Goal: Task Accomplishment & Management: Complete application form

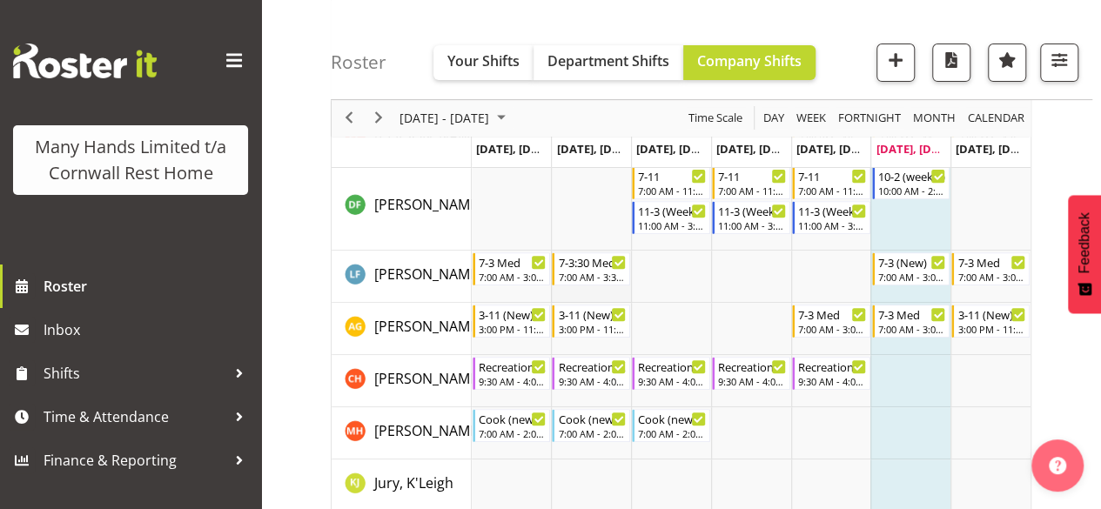
scroll to position [261, 0]
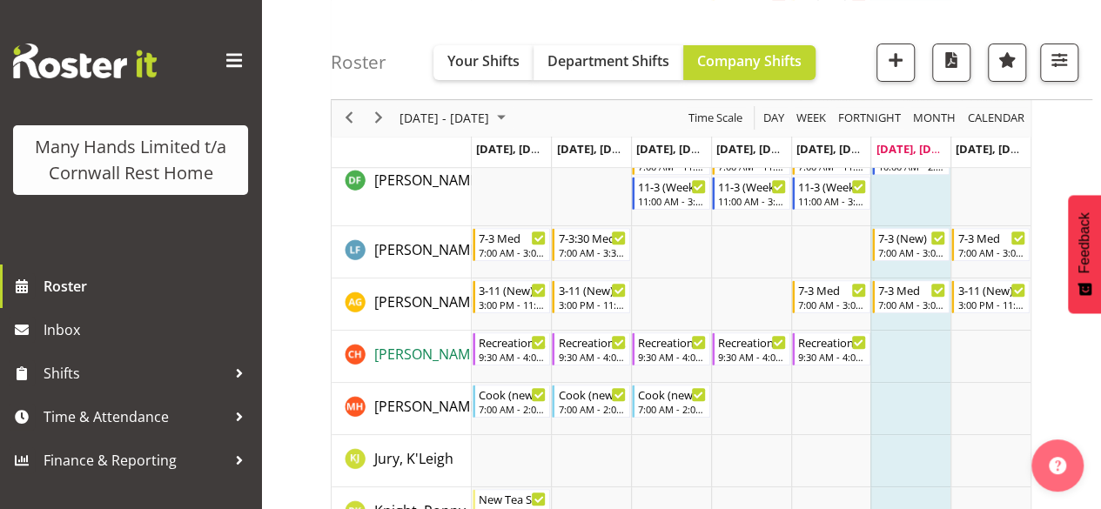
click at [452, 360] on span "[PERSON_NAME], [PERSON_NAME]" at bounding box center [485, 354] width 223 height 19
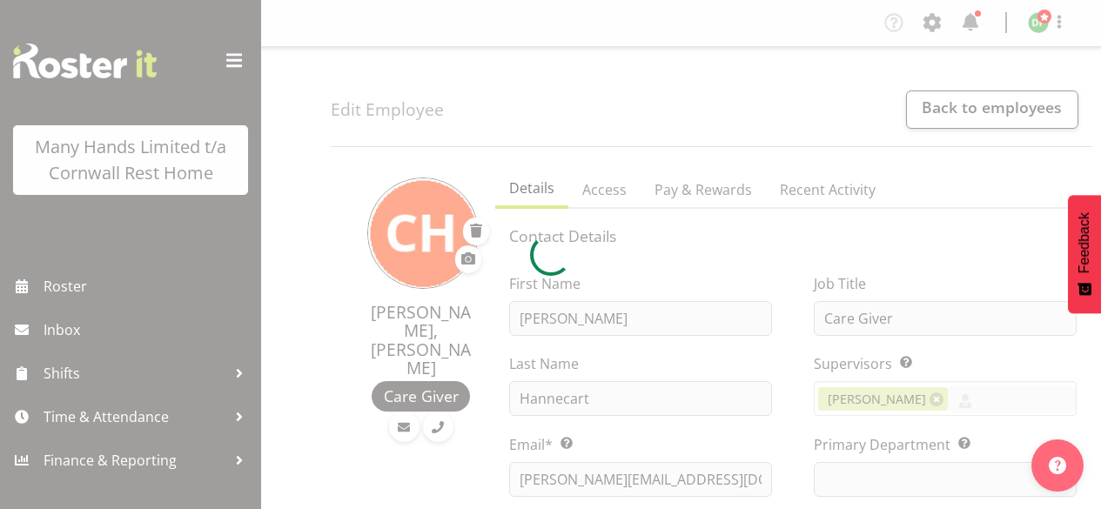
select select "TimelineWeek"
select select
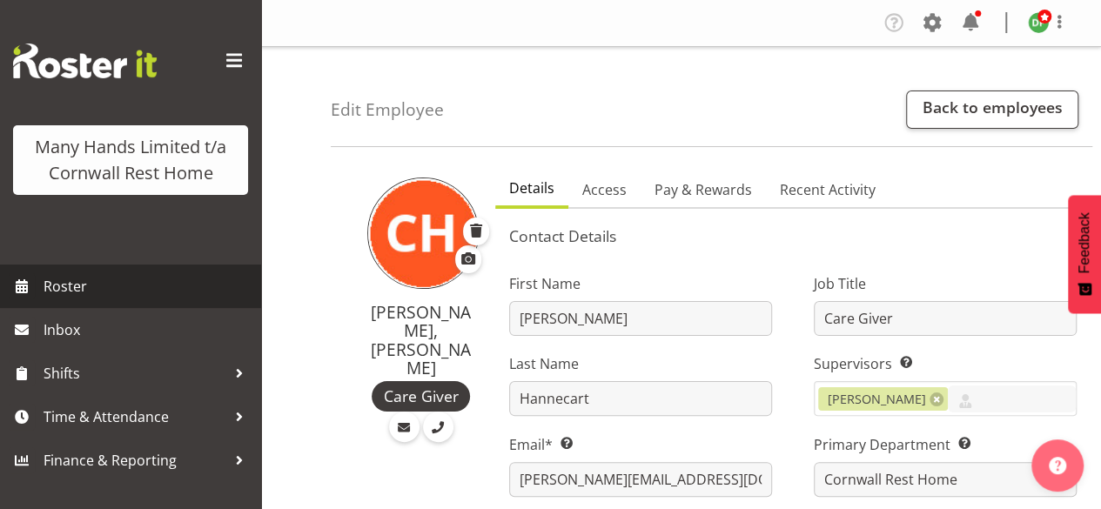
click at [47, 279] on span "Roster" at bounding box center [148, 286] width 209 height 26
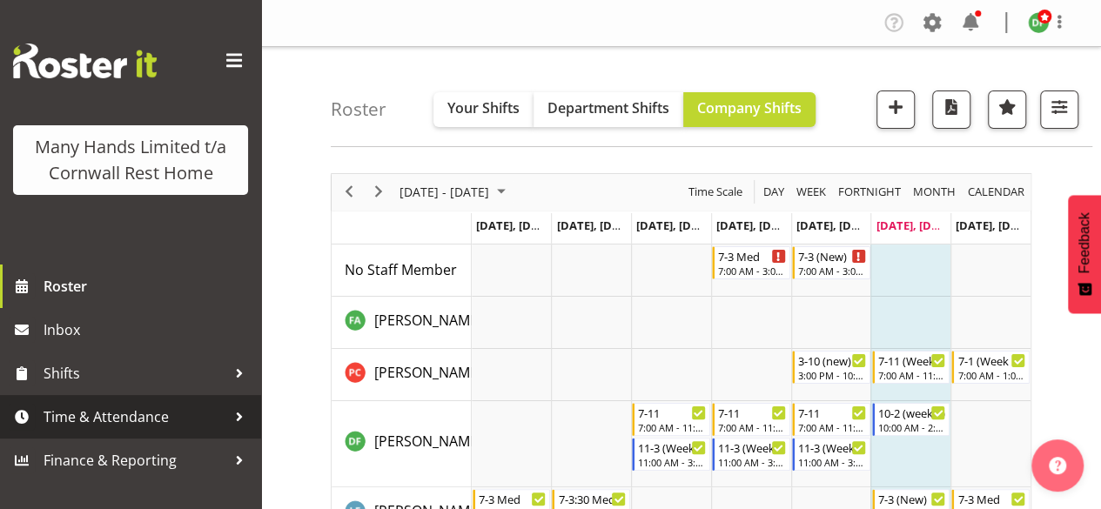
click at [160, 415] on span "Time & Attendance" at bounding box center [135, 417] width 183 height 26
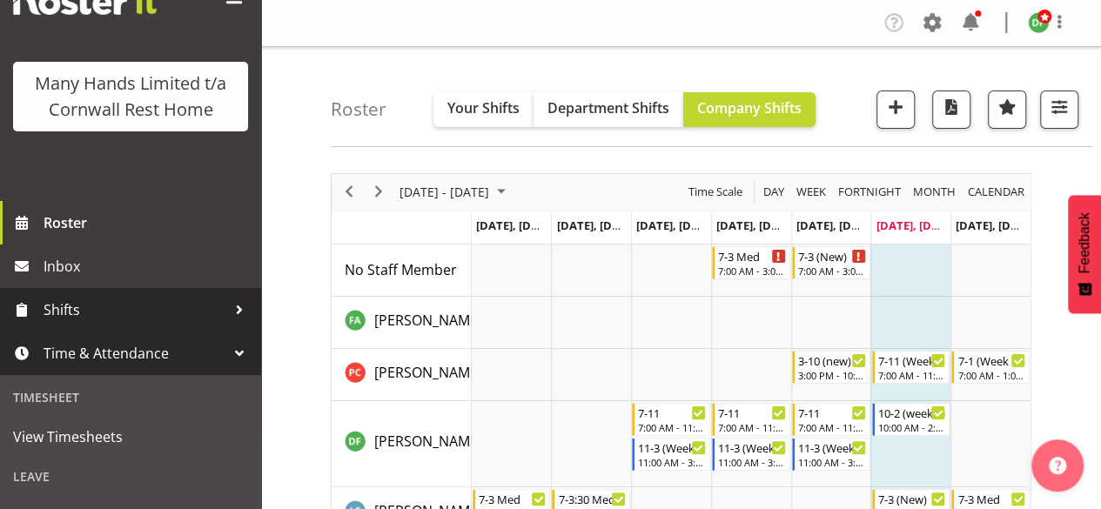
scroll to position [87, 0]
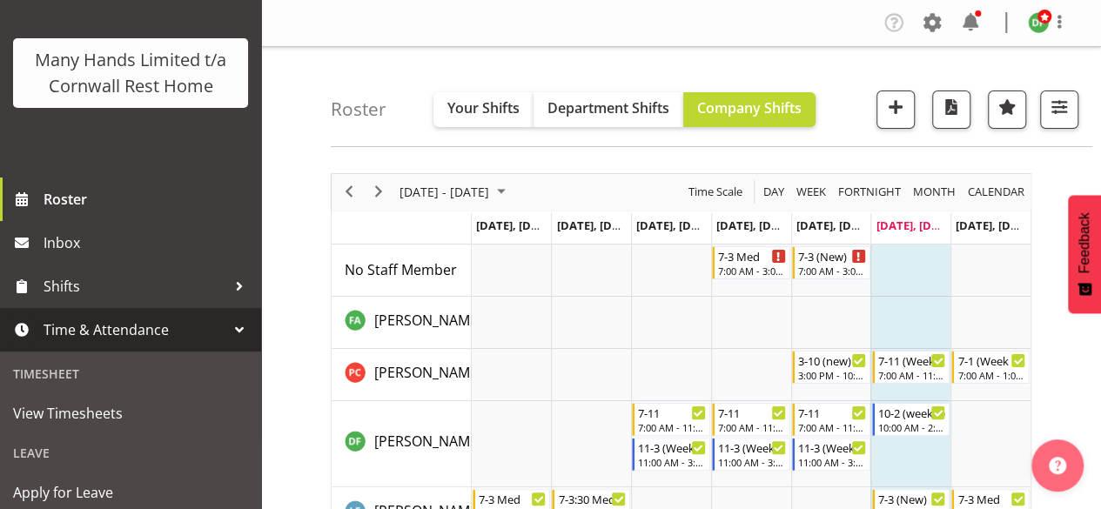
click at [164, 343] on span "Time & Attendance" at bounding box center [135, 330] width 183 height 26
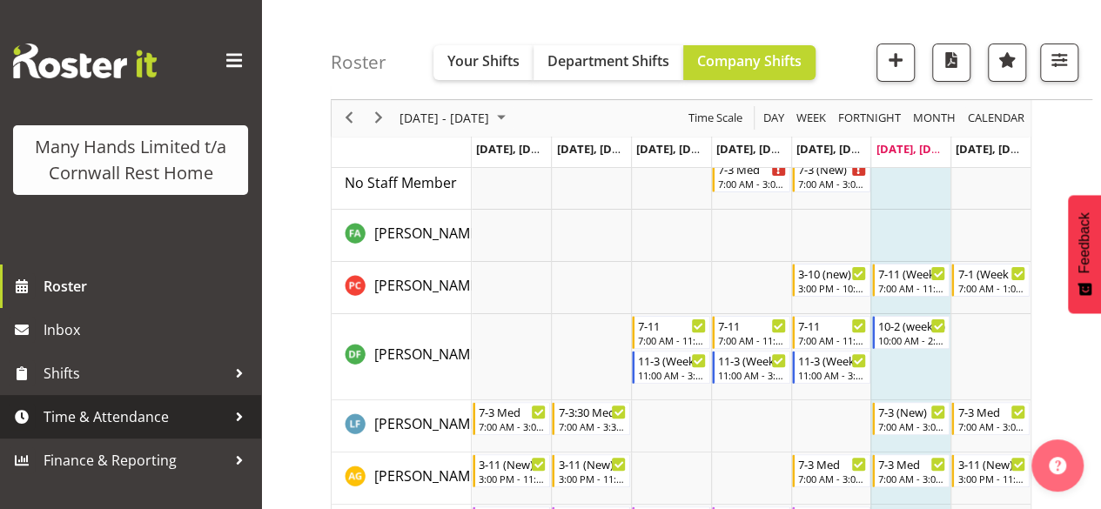
click at [149, 412] on span "Time & Attendance" at bounding box center [135, 417] width 183 height 26
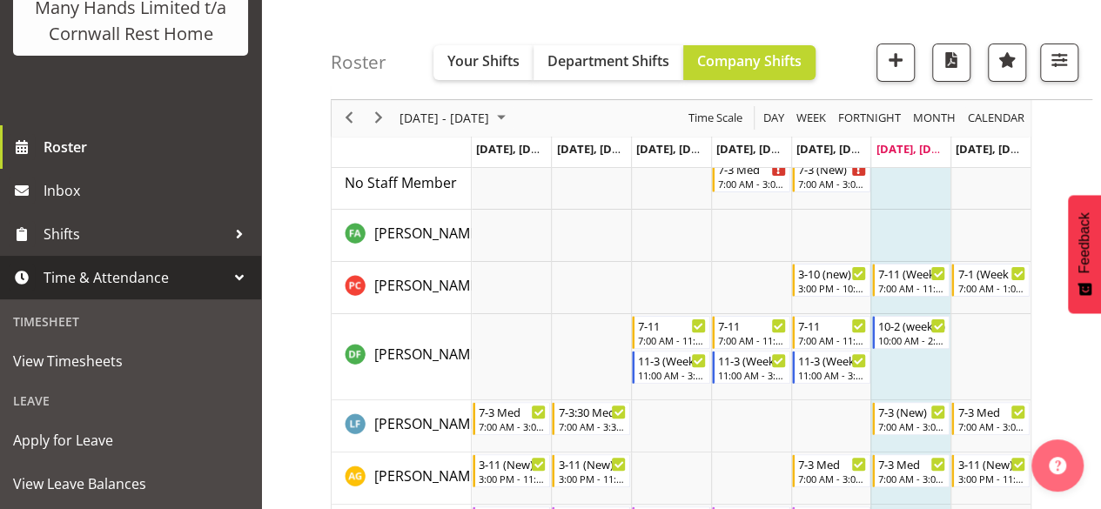
scroll to position [174, 0]
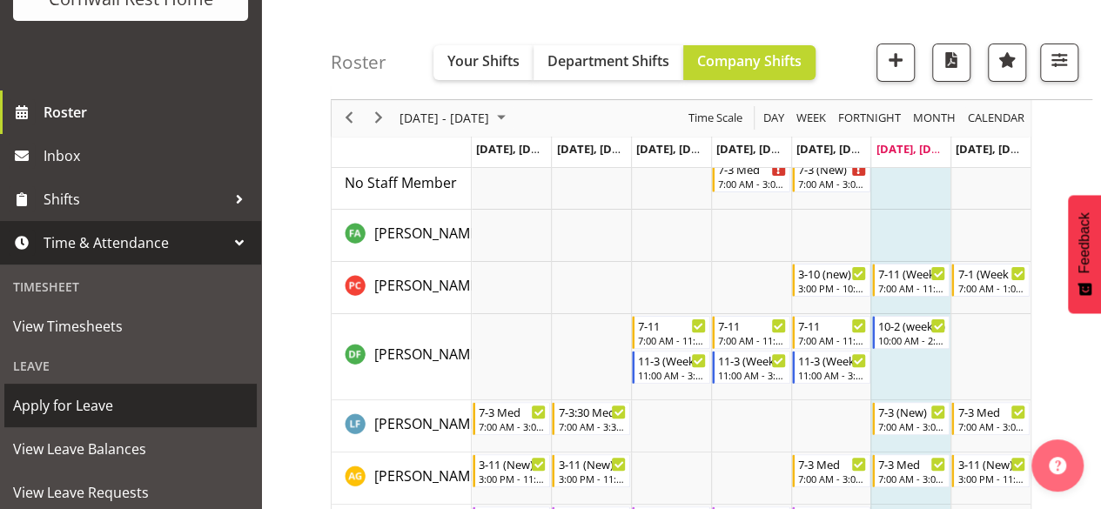
click at [84, 418] on span "Apply for Leave" at bounding box center [130, 405] width 235 height 26
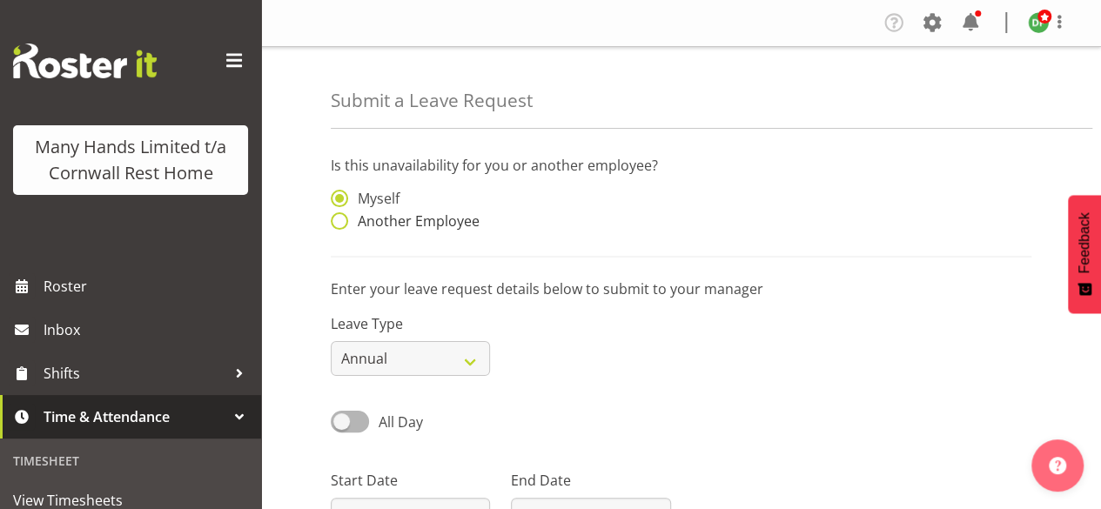
click at [338, 219] on span at bounding box center [339, 220] width 17 height 17
click at [338, 219] on input "Another Employee" at bounding box center [336, 221] width 11 height 11
radio input "true"
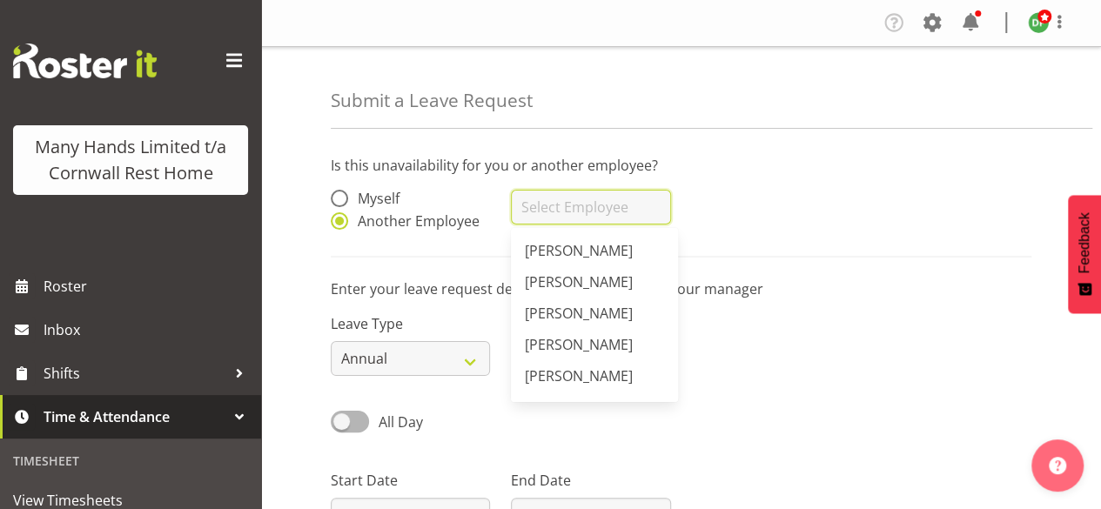
click at [520, 204] on input "text" at bounding box center [590, 207] width 159 height 35
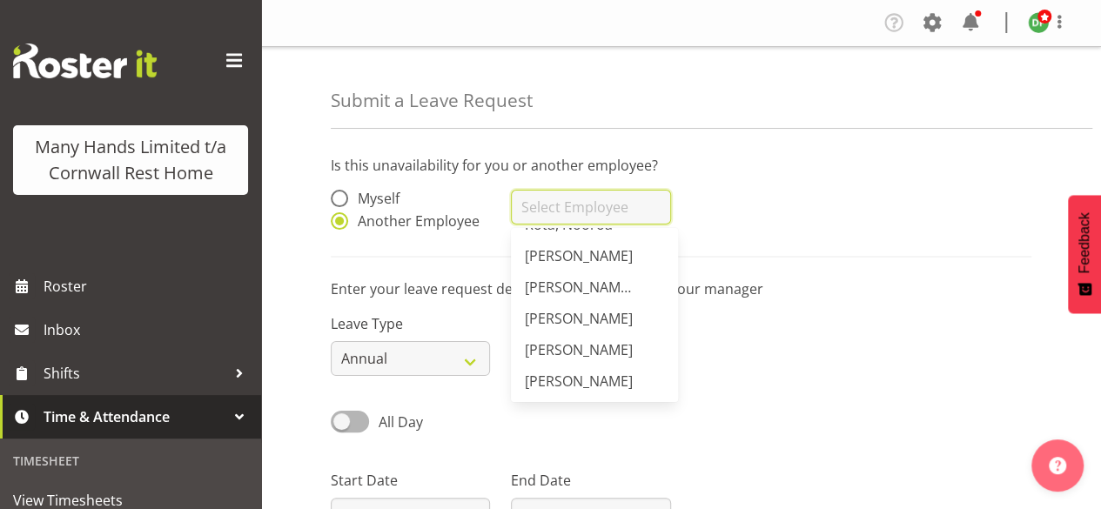
scroll to position [696, 0]
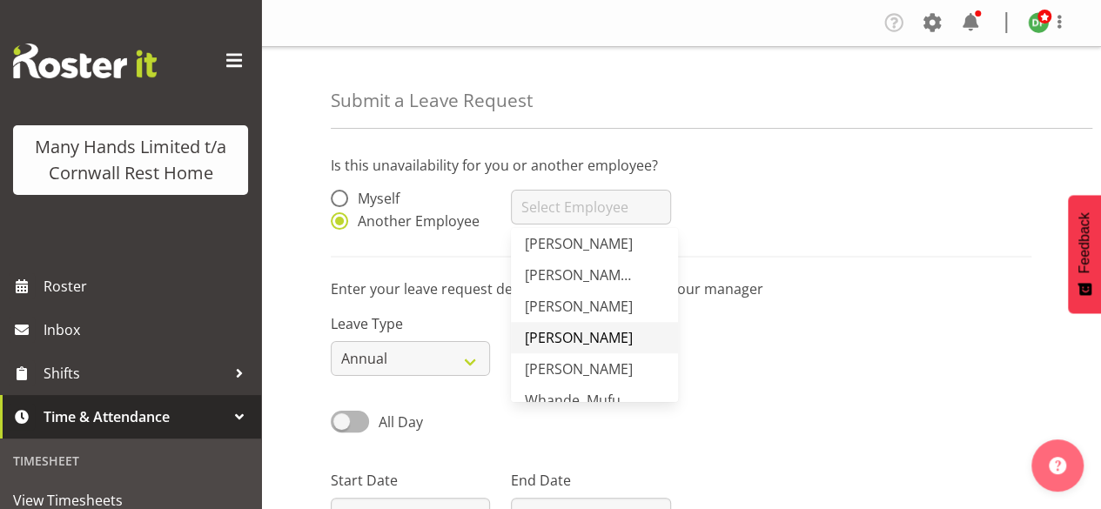
click at [595, 336] on span "[PERSON_NAME]" at bounding box center [579, 337] width 108 height 19
type input "[PERSON_NAME]"
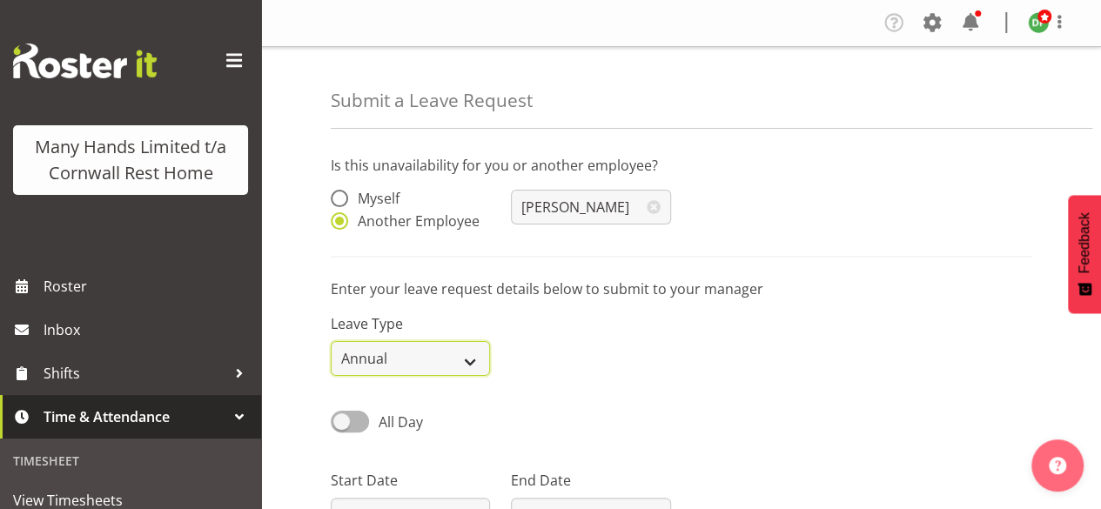
click at [471, 360] on select "Annual Sick Leave Without Pay Bereavement Domestic Violence Parental Jury Servi…" at bounding box center [410, 358] width 159 height 35
select select "Sick"
click at [331, 341] on select "Annual Sick Leave Without Pay Bereavement Domestic Violence Parental Jury Servi…" at bounding box center [410, 358] width 159 height 35
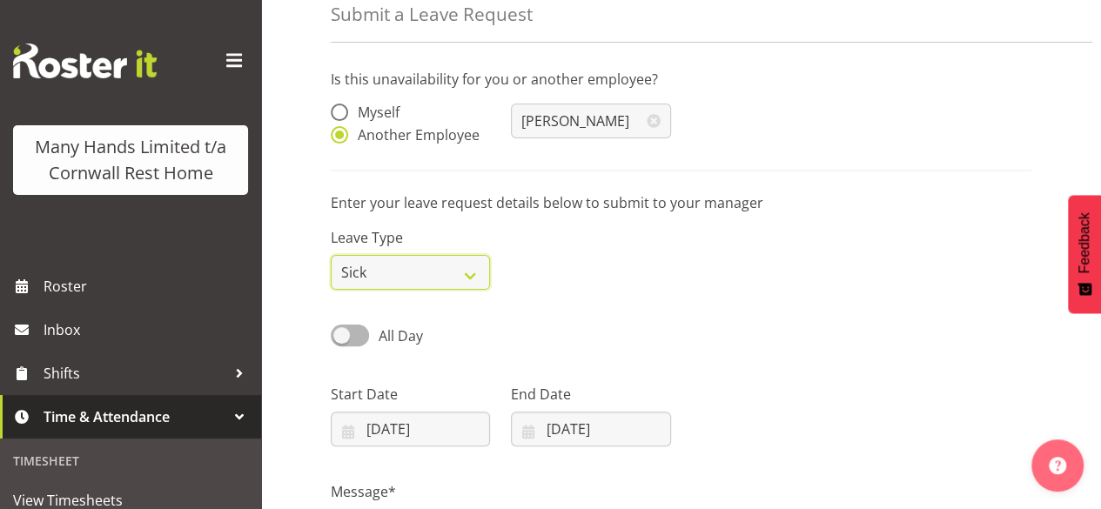
scroll to position [87, 0]
click at [346, 330] on span at bounding box center [350, 335] width 38 height 22
click at [342, 330] on input "All Day" at bounding box center [336, 334] width 11 height 11
checkbox input "true"
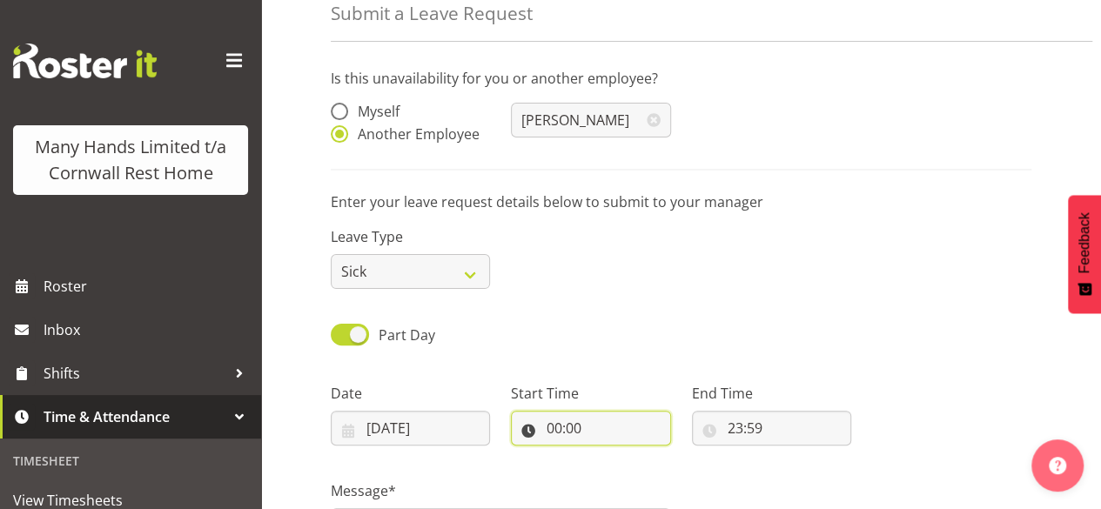
click at [557, 429] on input "00:00" at bounding box center [590, 428] width 159 height 35
click at [626, 471] on select "00 01 02 03 04 05 06 07 08 09 10 11 12 13 14 15 16 17 18 19 20 21 22 23" at bounding box center [629, 473] width 39 height 35
select select "15"
click at [610, 456] on select "00 01 02 03 04 05 06 07 08 09 10 11 12 13 14 15 16 17 18 19 20 21 22 23" at bounding box center [629, 473] width 39 height 35
type input "15:00"
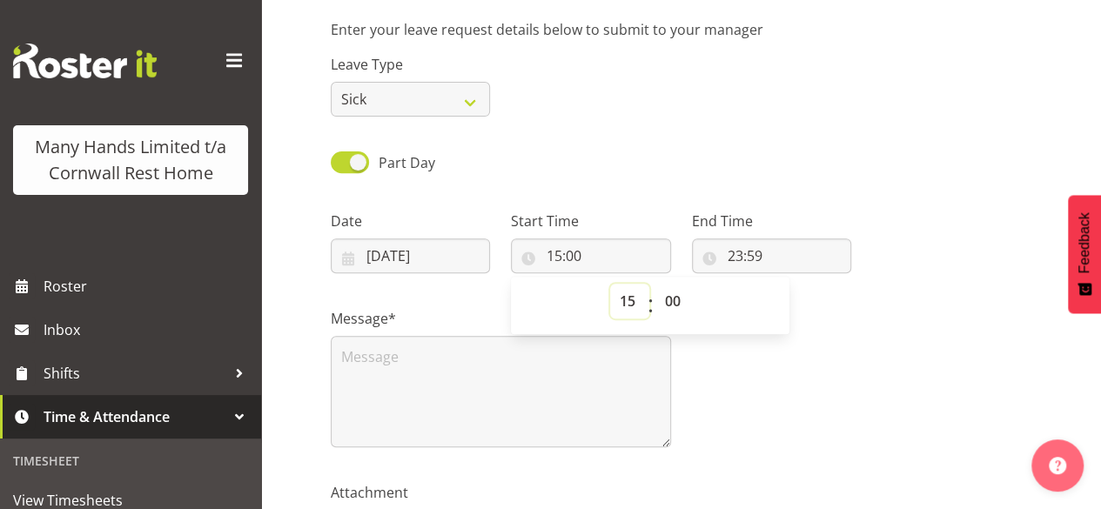
scroll to position [261, 0]
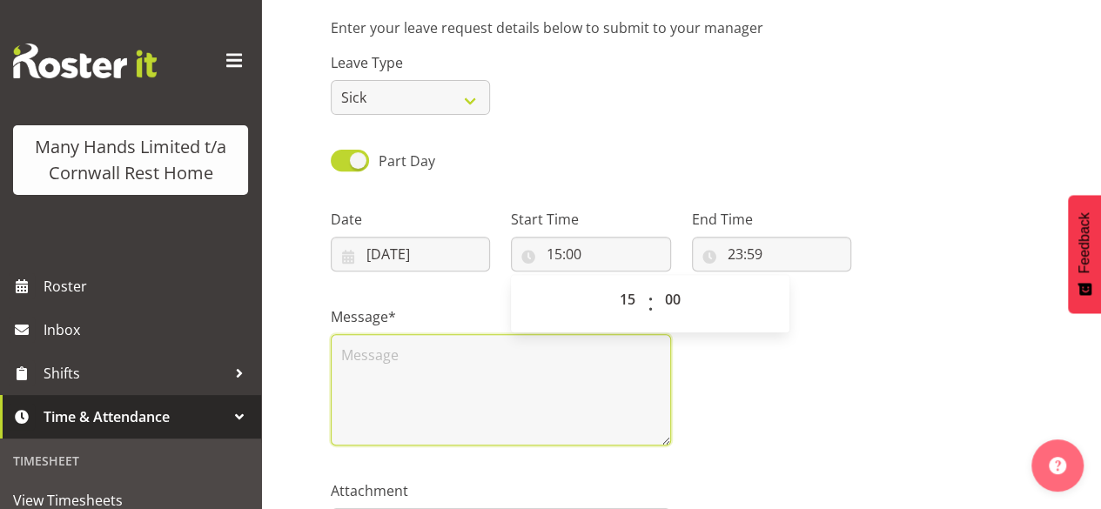
click at [419, 378] on textarea at bounding box center [501, 389] width 340 height 111
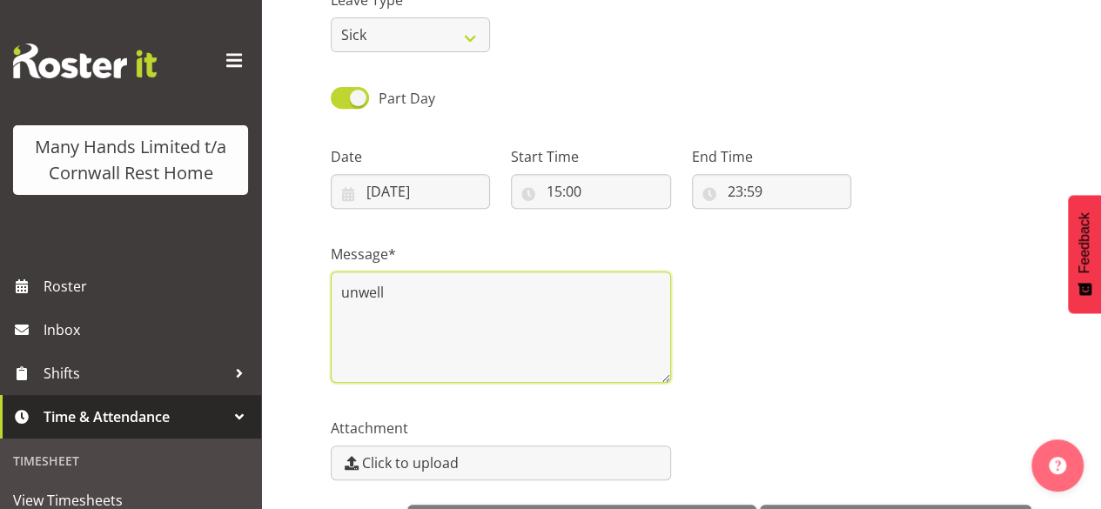
scroll to position [383, 0]
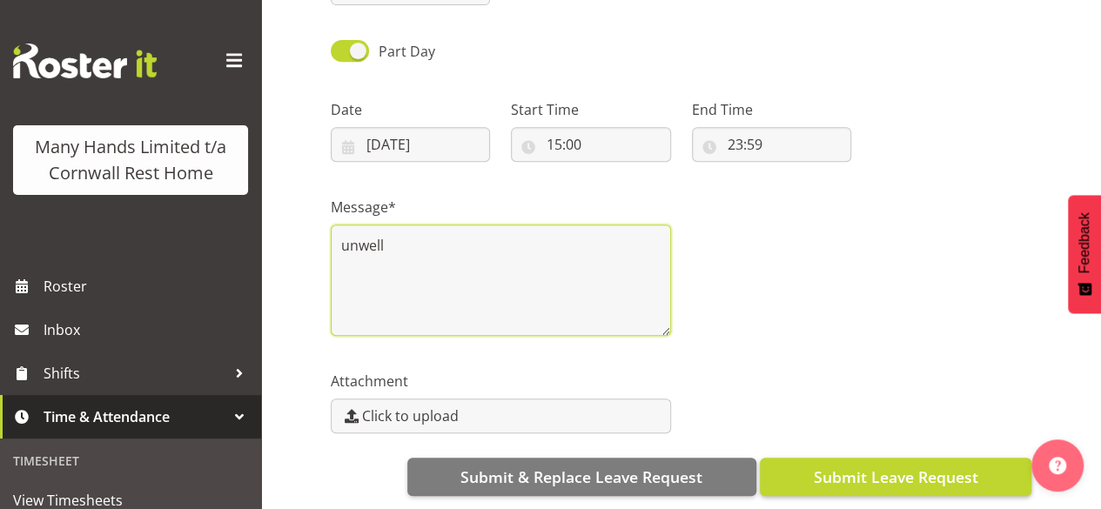
type textarea "unwell"
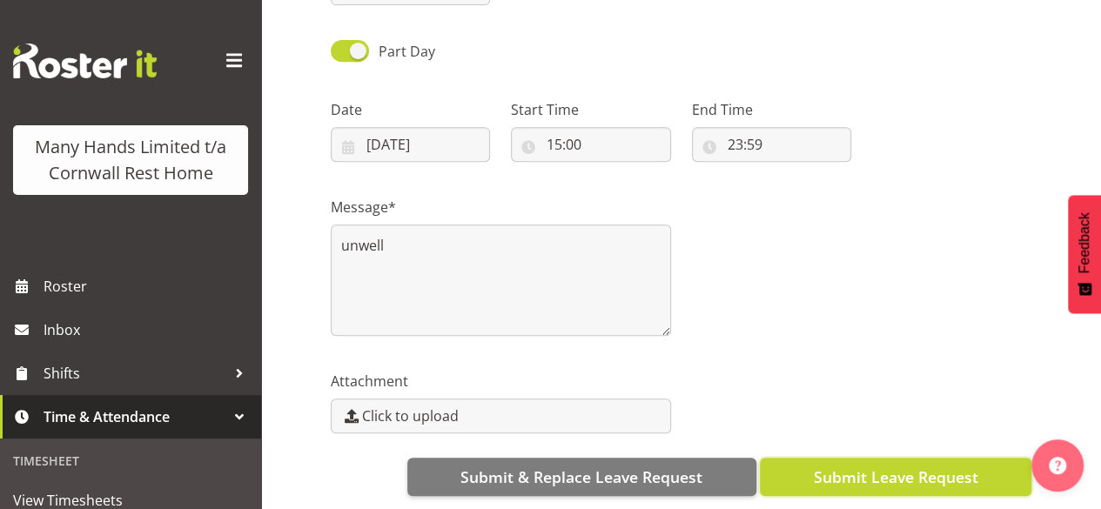
click at [880, 465] on span "Submit Leave Request" at bounding box center [895, 476] width 164 height 23
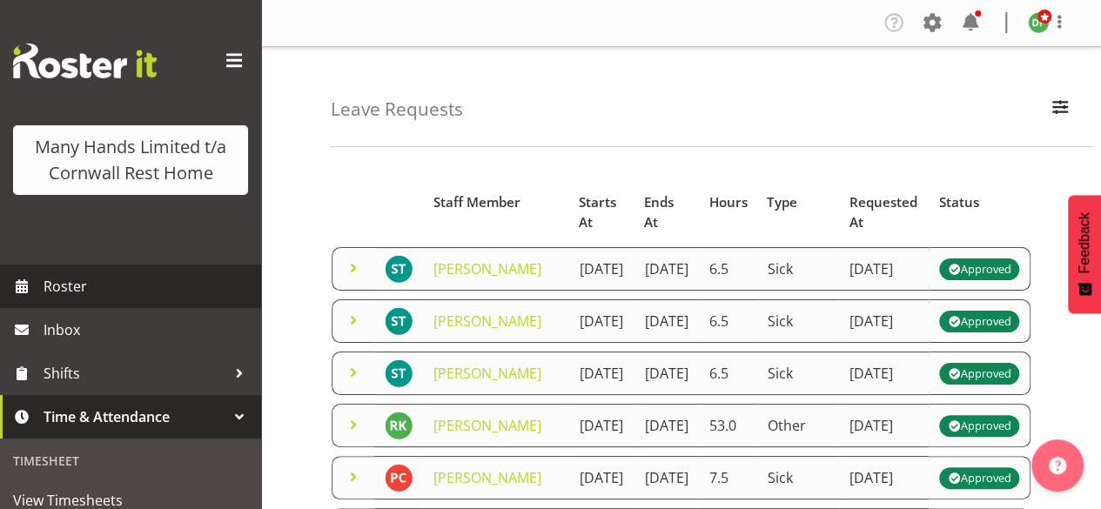
click at [75, 299] on span "Roster" at bounding box center [148, 286] width 209 height 26
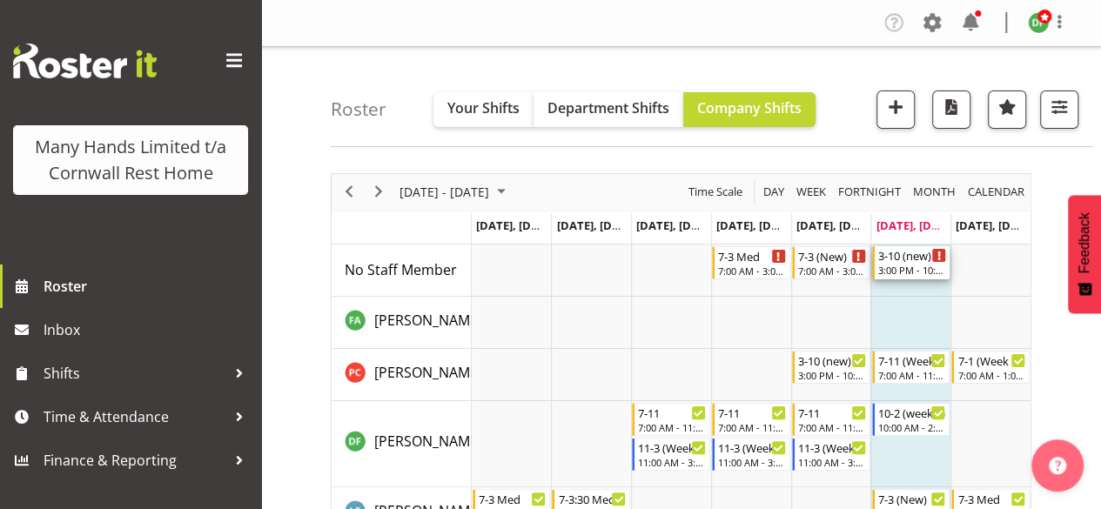
click at [891, 255] on div "3-10 (new)" at bounding box center [912, 254] width 69 height 17
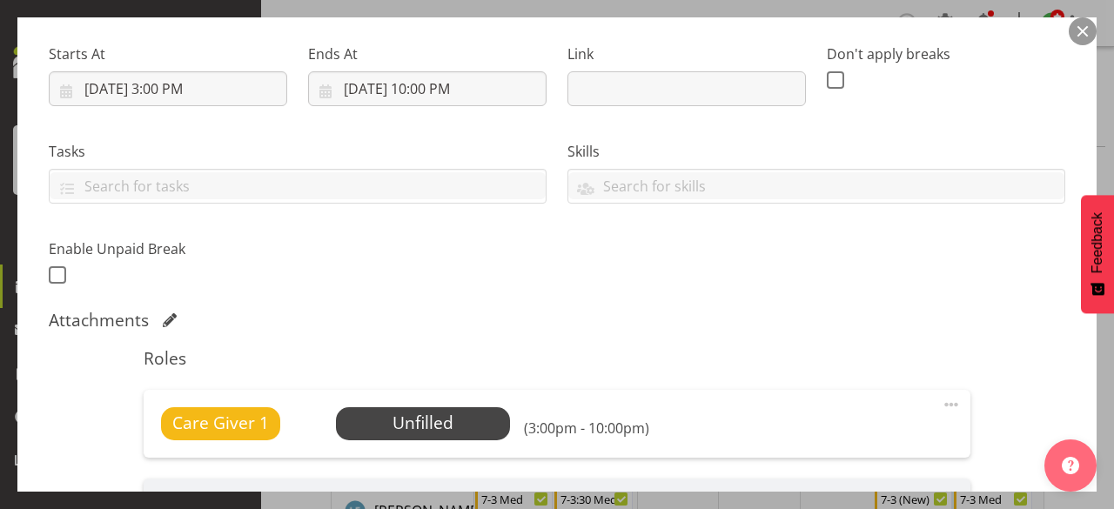
scroll to position [348, 0]
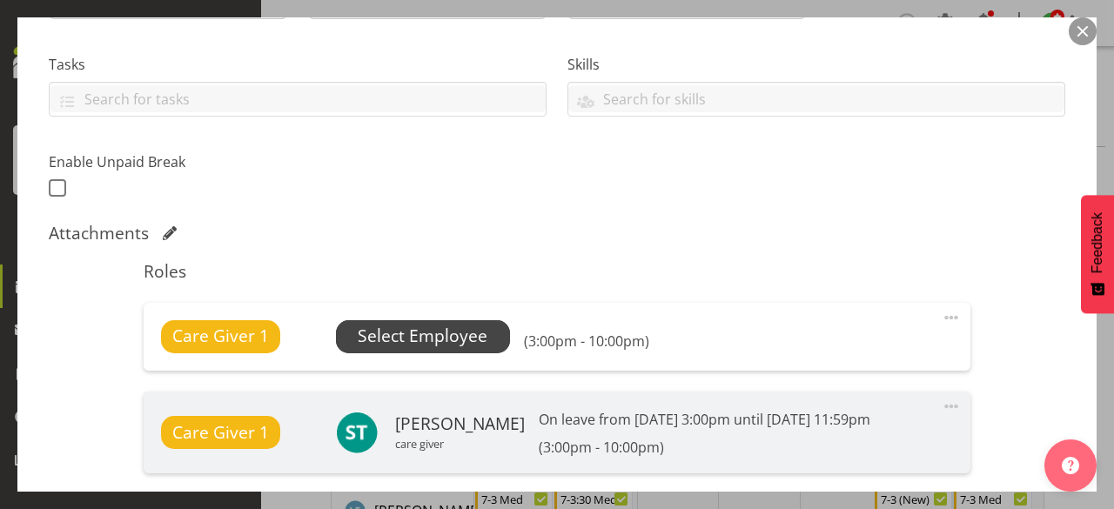
click at [443, 333] on span "Select Employee" at bounding box center [423, 336] width 130 height 25
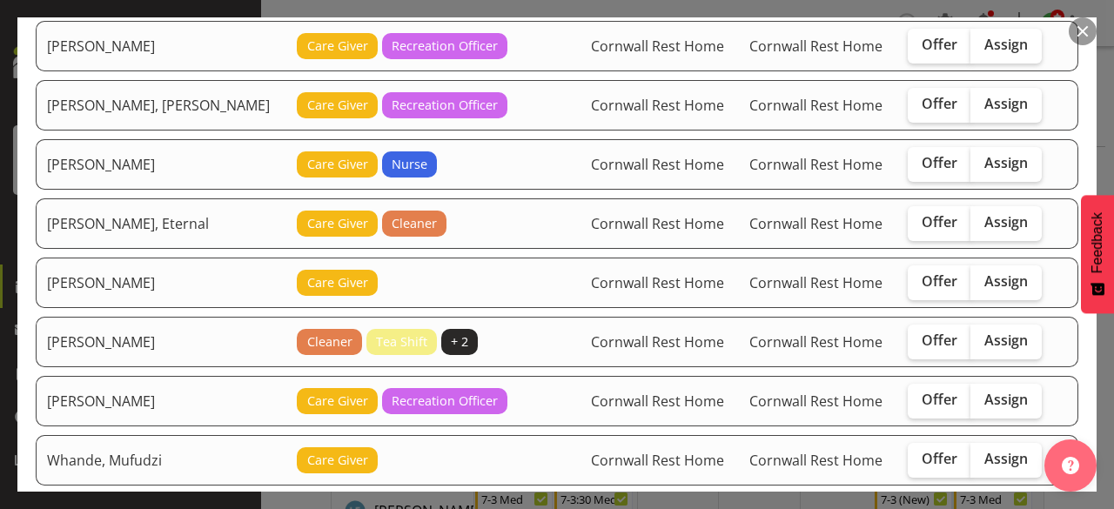
scroll to position [261, 0]
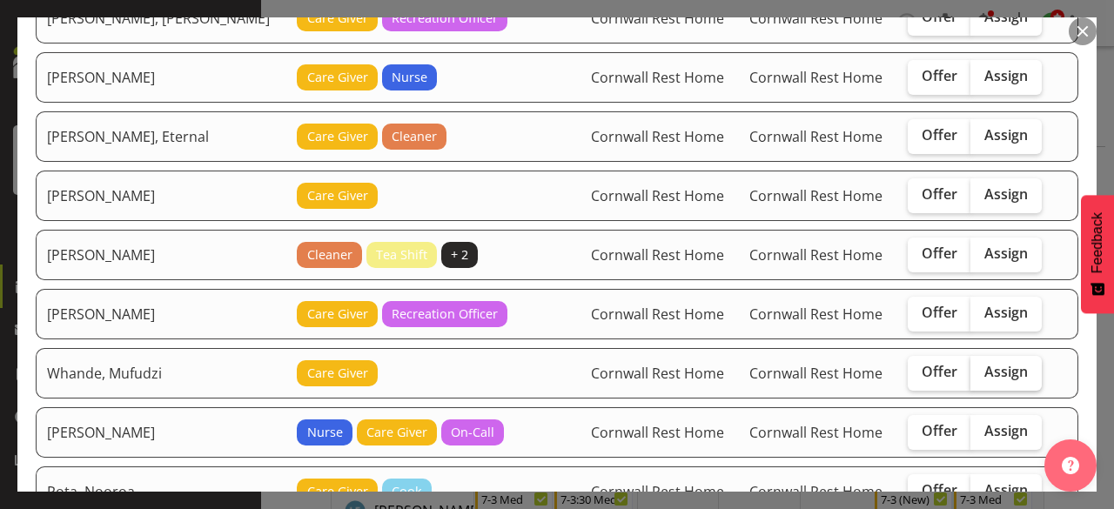
click at [984, 371] on span "Assign" at bounding box center [1006, 371] width 44 height 17
click at [976, 371] on input "Assign" at bounding box center [975, 371] width 11 height 11
checkbox input "true"
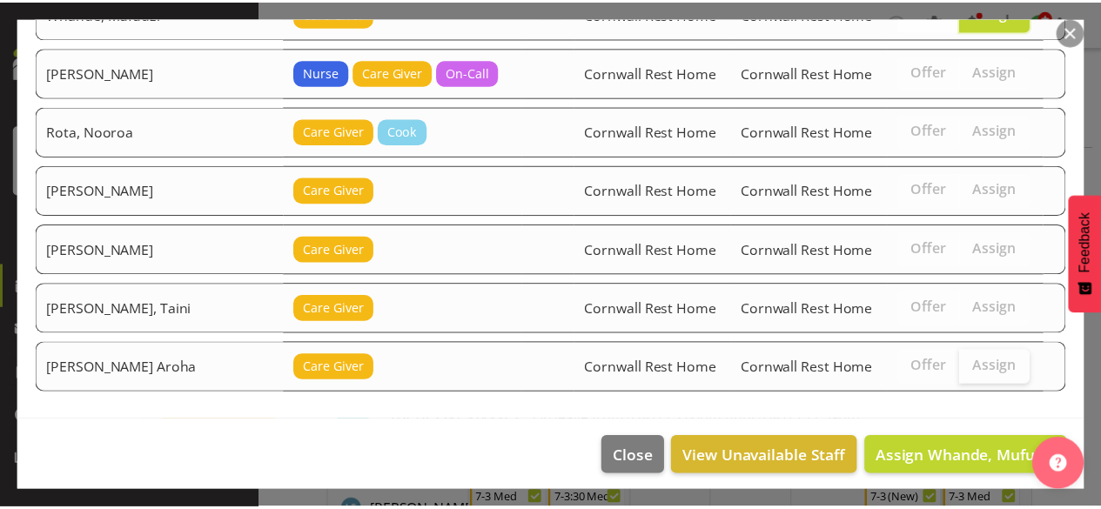
scroll to position [622, 0]
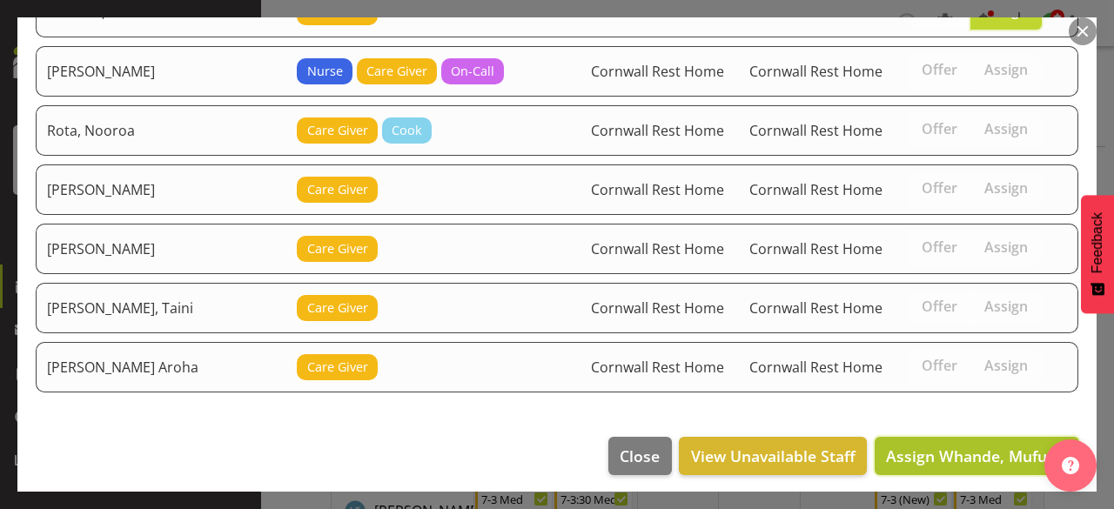
click at [965, 445] on span "Assign Whande, Mufudzi" at bounding box center [977, 455] width 182 height 21
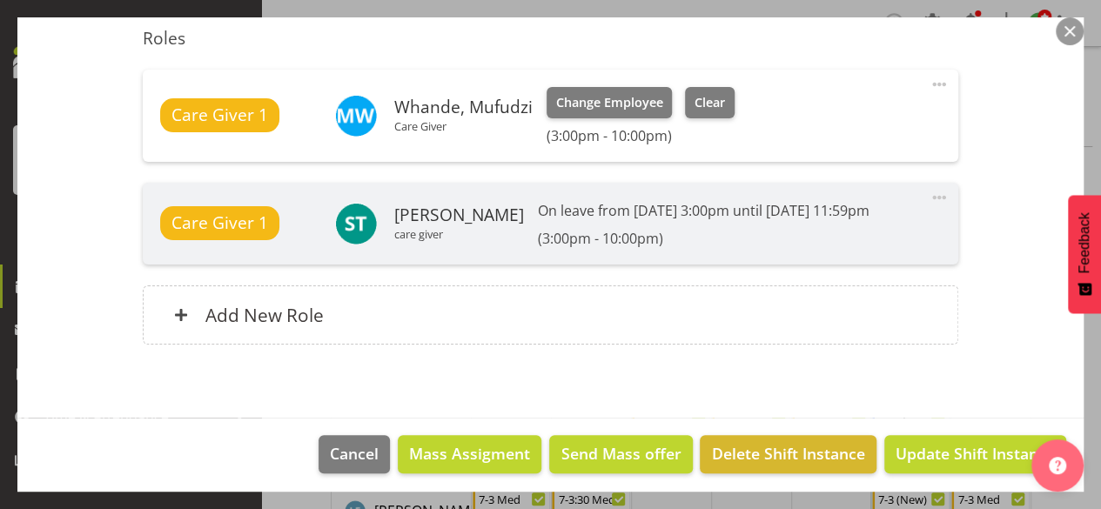
scroll to position [586, 0]
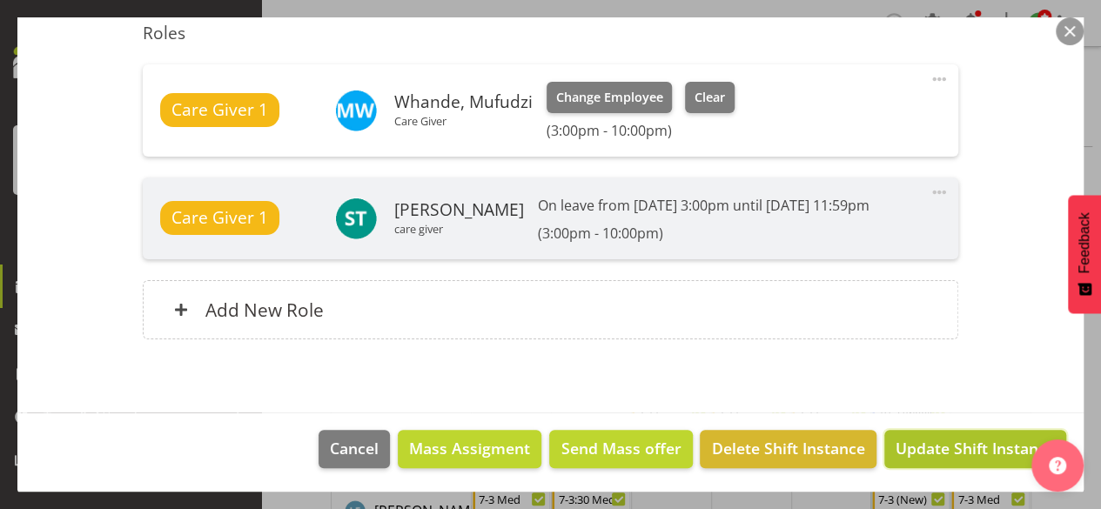
click at [963, 443] on span "Update Shift Instance" at bounding box center [974, 448] width 159 height 23
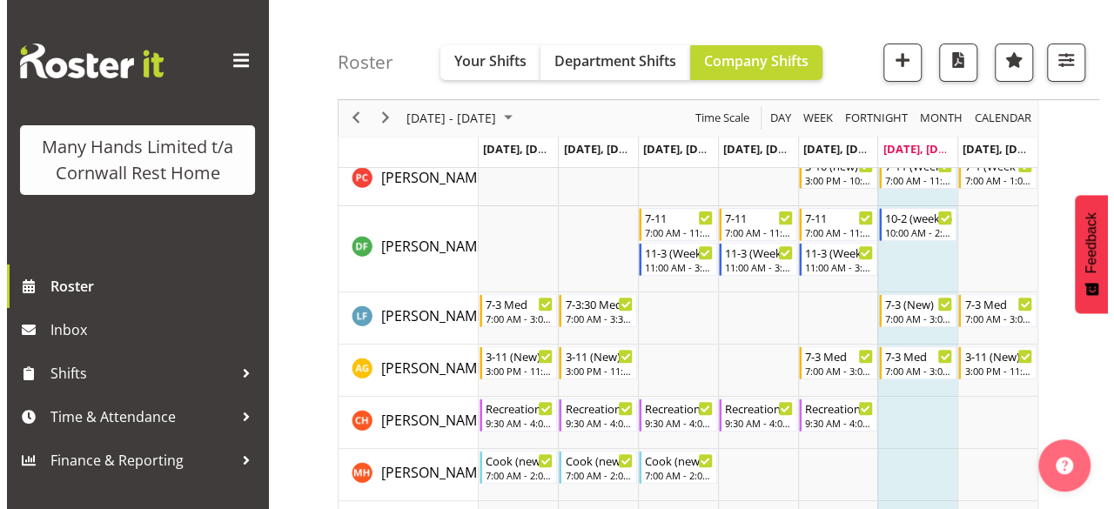
scroll to position [174, 0]
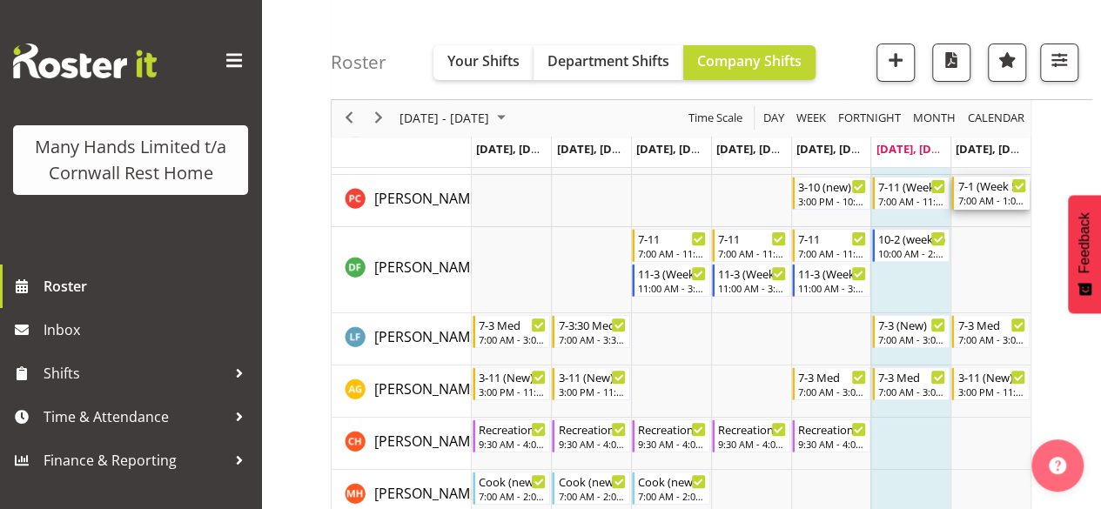
click at [991, 193] on div "7:00 AM - 1:00 PM" at bounding box center [991, 200] width 69 height 14
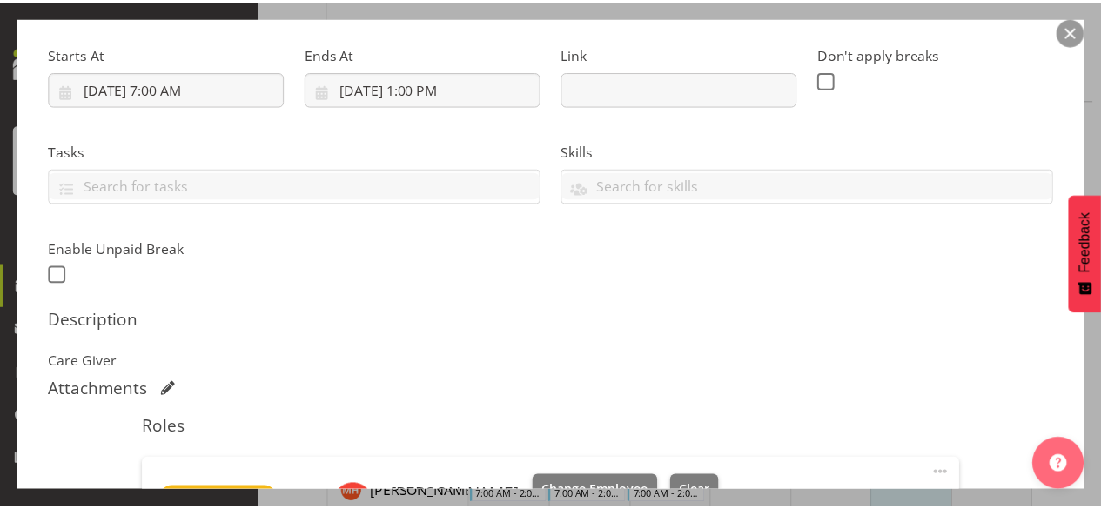
scroll to position [435, 0]
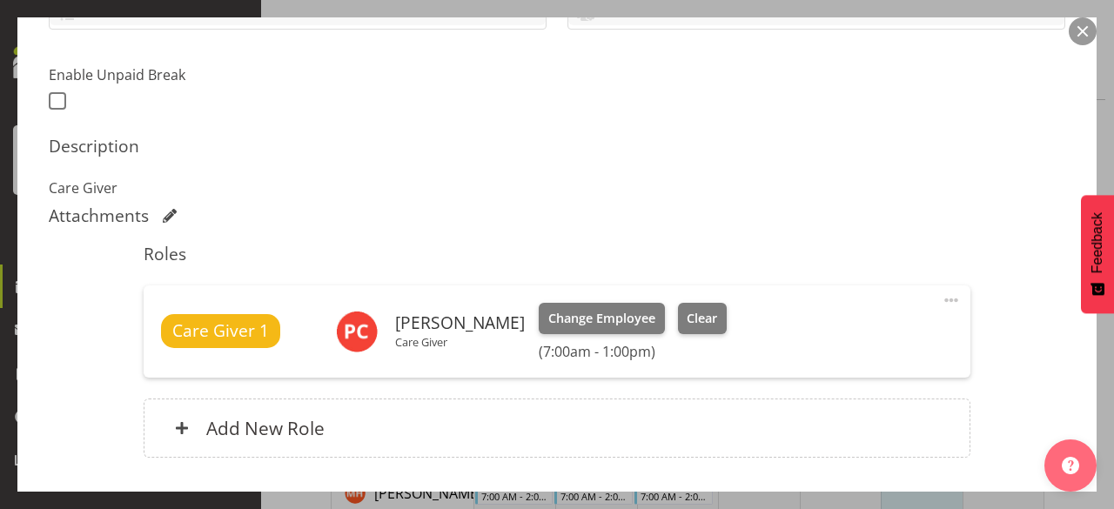
click at [1079, 29] on button "button" at bounding box center [1082, 31] width 28 height 28
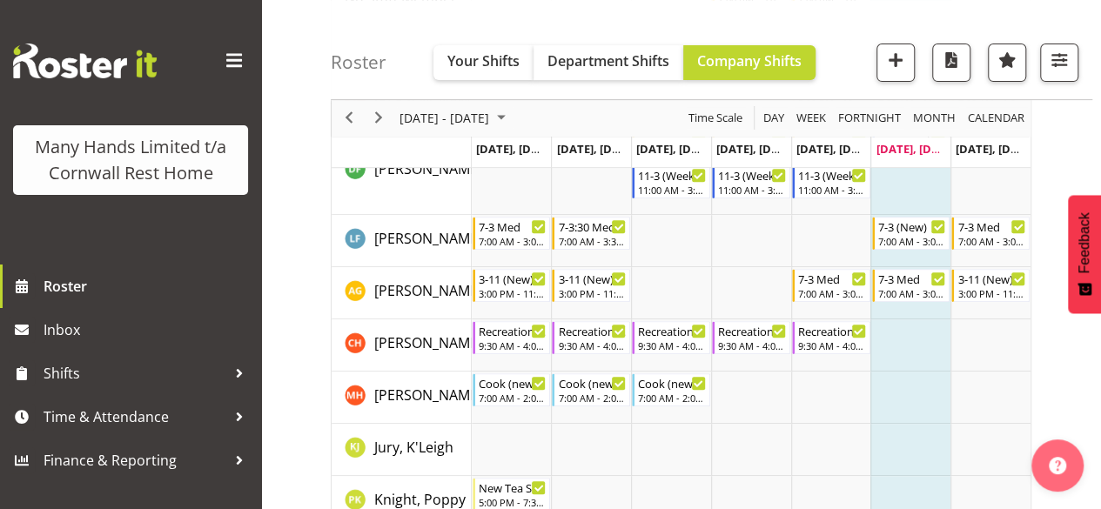
scroll to position [284, 0]
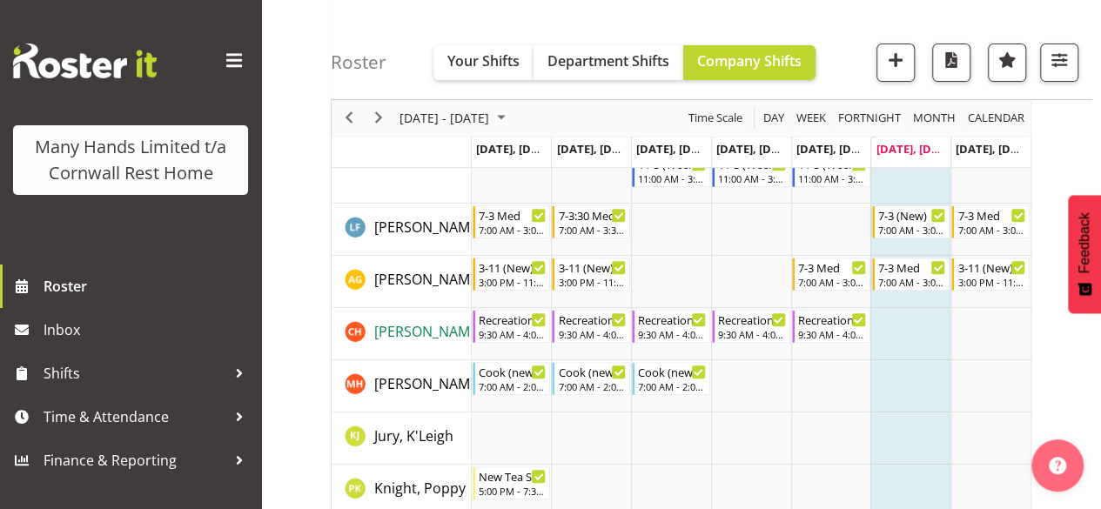
click at [440, 331] on span "[PERSON_NAME], [PERSON_NAME]" at bounding box center [485, 331] width 223 height 19
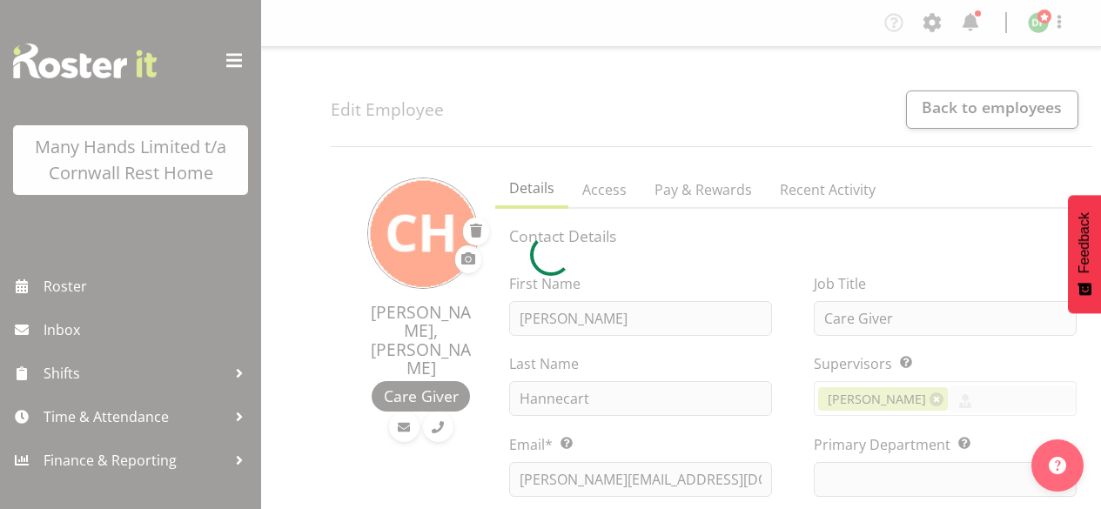
select select "TimelineWeek"
select select
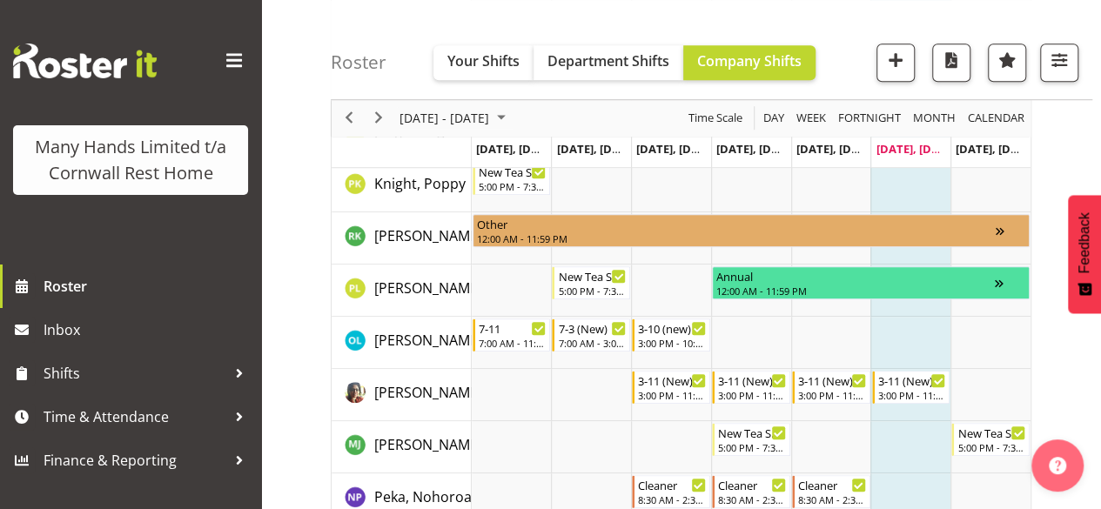
scroll to position [609, 0]
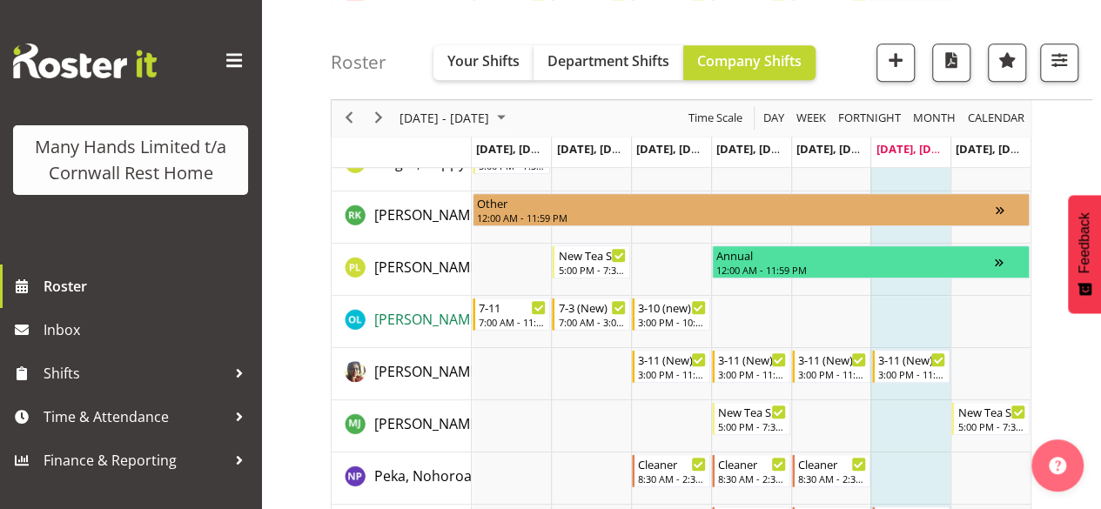
click at [447, 321] on span "[PERSON_NAME]" at bounding box center [428, 319] width 108 height 19
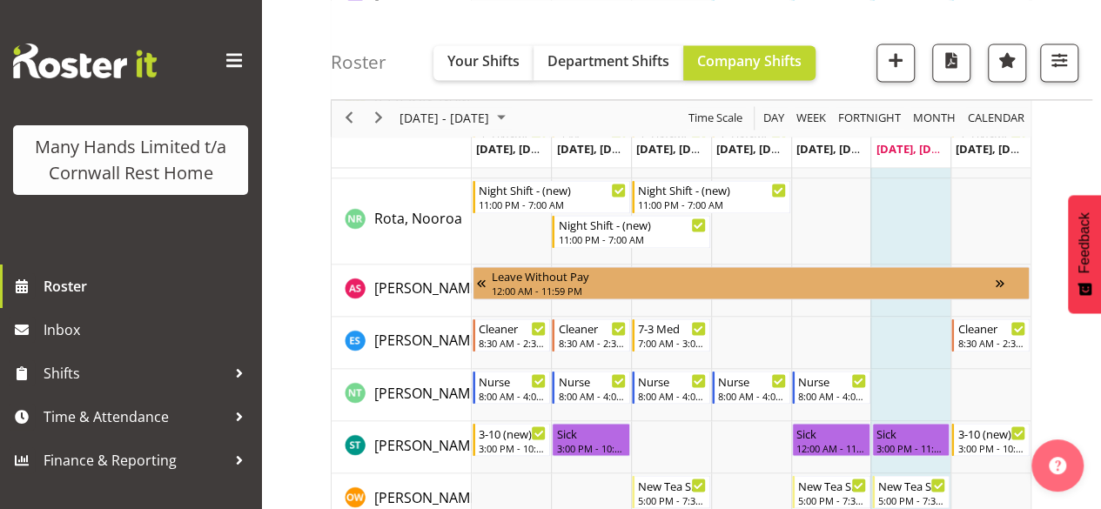
scroll to position [1305, 0]
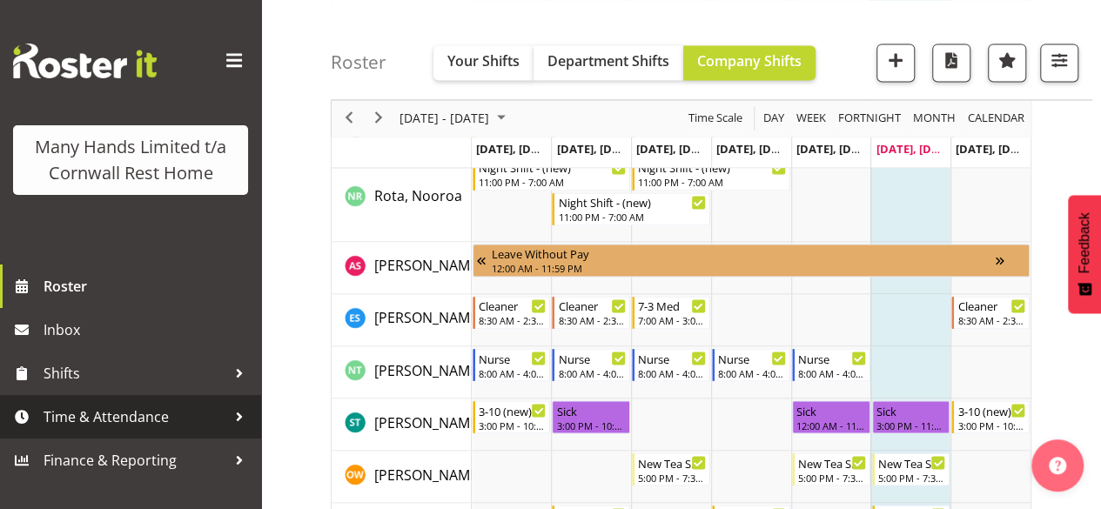
click at [140, 425] on span "Time & Attendance" at bounding box center [135, 417] width 183 height 26
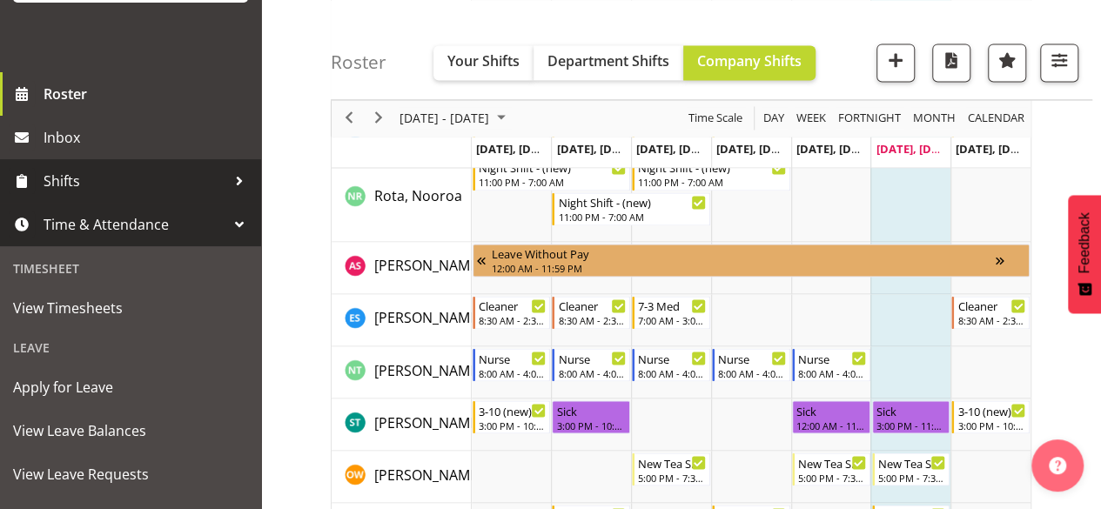
scroll to position [261, 0]
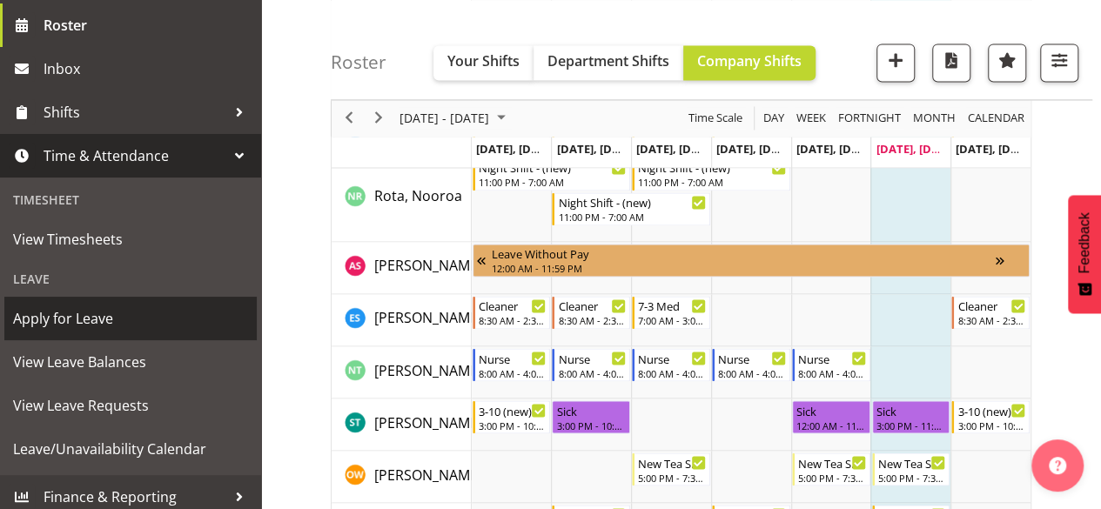
click at [97, 331] on span "Apply for Leave" at bounding box center [130, 318] width 235 height 26
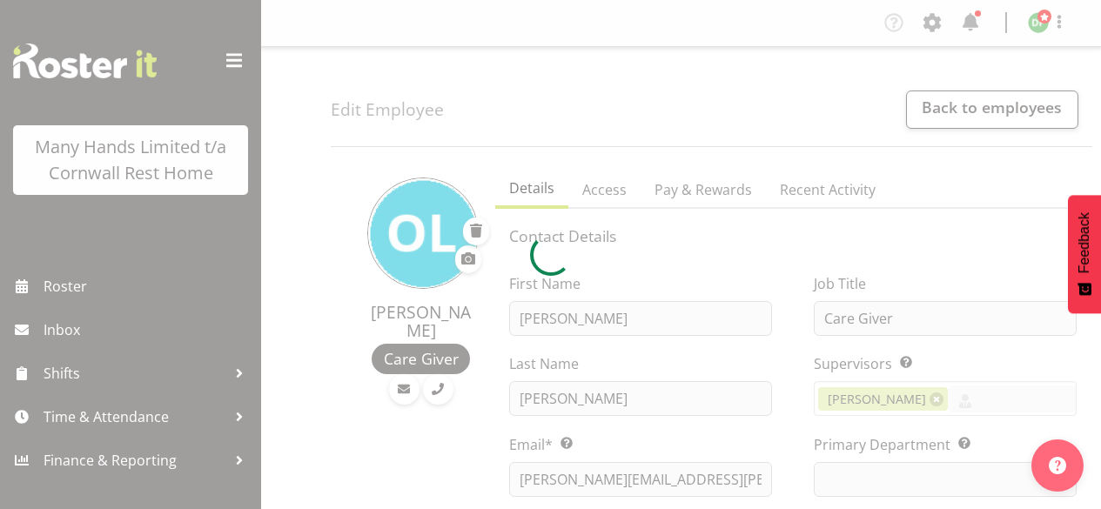
select select "TimelineWeek"
select select
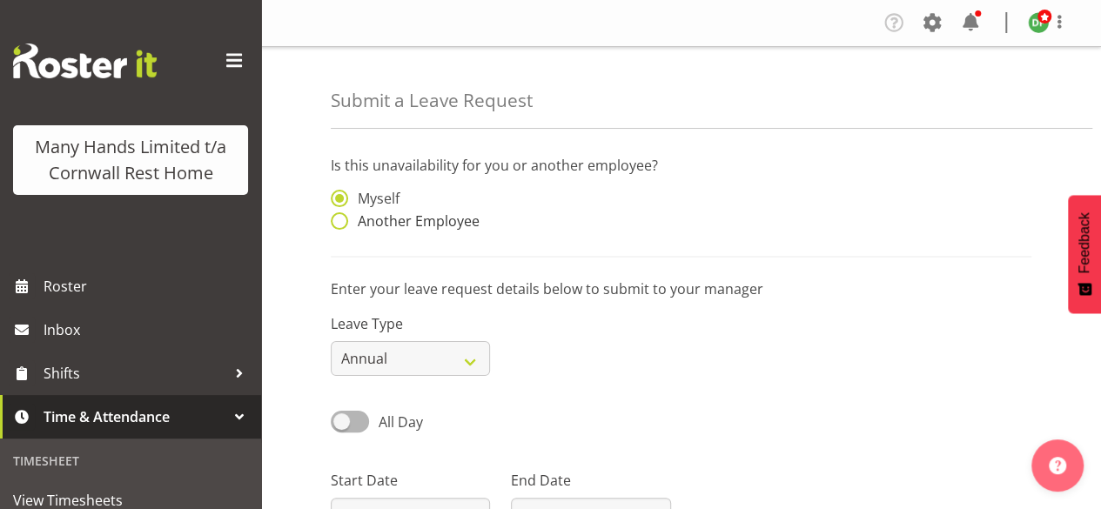
click at [341, 216] on span at bounding box center [339, 220] width 17 height 17
click at [341, 216] on input "Another Employee" at bounding box center [336, 221] width 11 height 11
radio input "true"
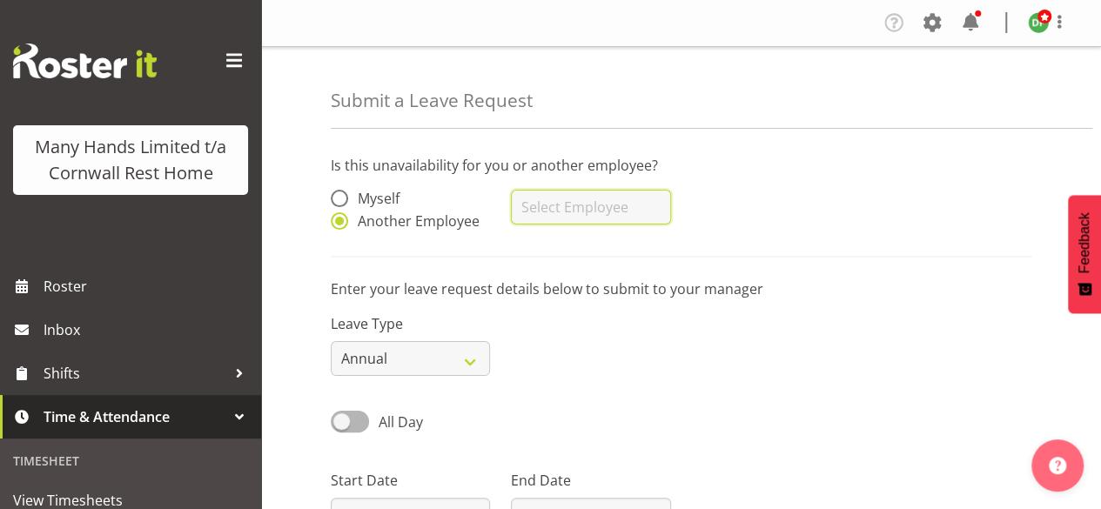
click at [536, 201] on input "text" at bounding box center [590, 207] width 159 height 35
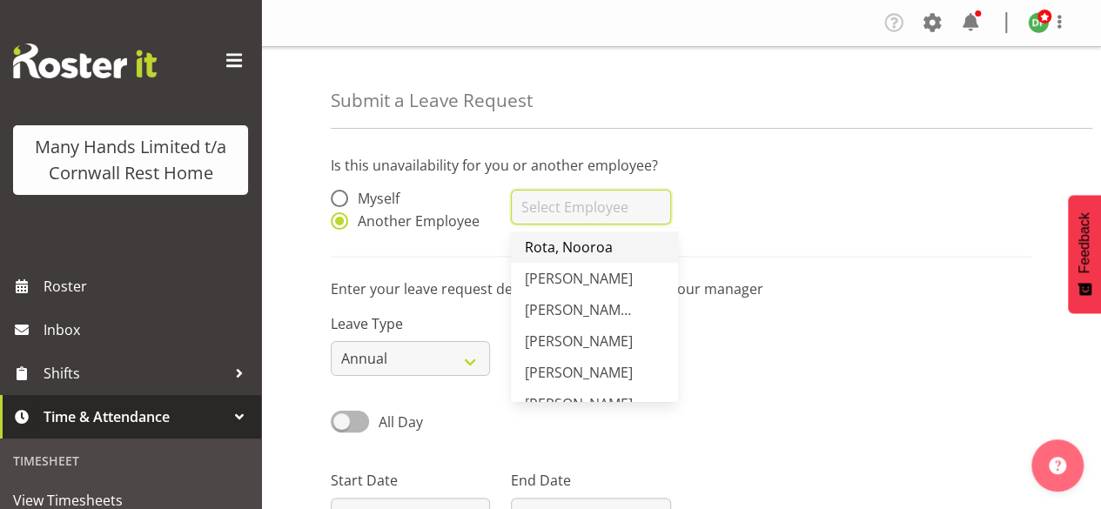
scroll to position [696, 0]
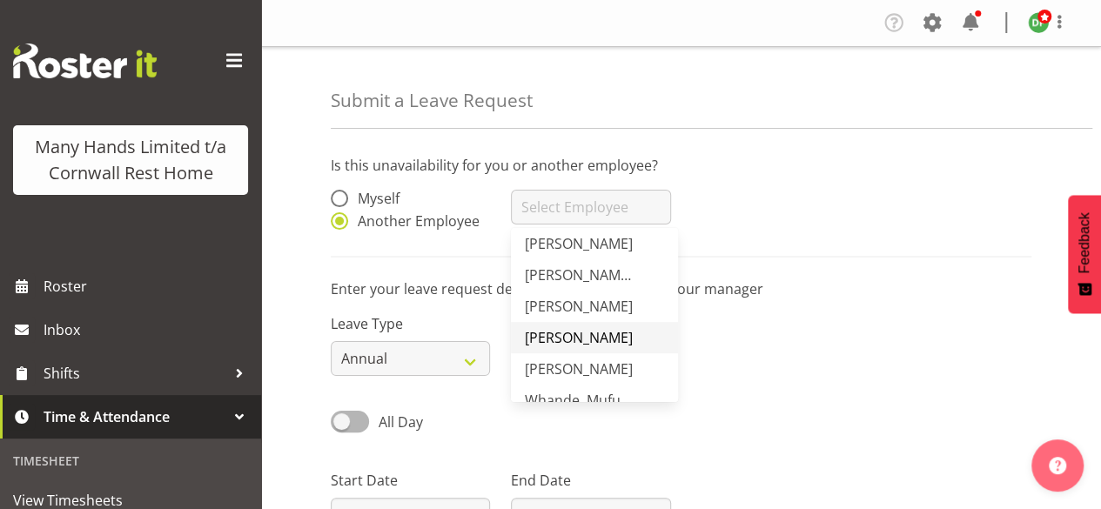
click at [562, 334] on span "[PERSON_NAME]" at bounding box center [579, 337] width 108 height 19
type input "[PERSON_NAME]"
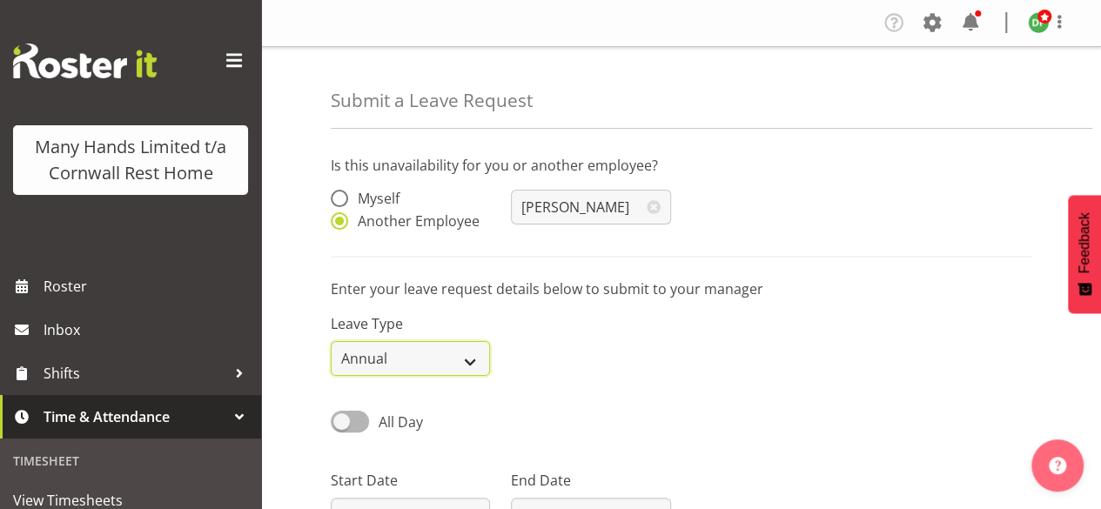
click at [474, 365] on select "Annual Sick Leave Without Pay Bereavement Domestic Violence Parental Jury Servi…" at bounding box center [410, 358] width 159 height 35
select select "Sick"
click at [331, 341] on select "Annual Sick Leave Without Pay Bereavement Domestic Violence Parental Jury Servi…" at bounding box center [410, 358] width 159 height 35
click at [345, 421] on span at bounding box center [350, 422] width 38 height 22
click at [342, 421] on input "All Day" at bounding box center [336, 421] width 11 height 11
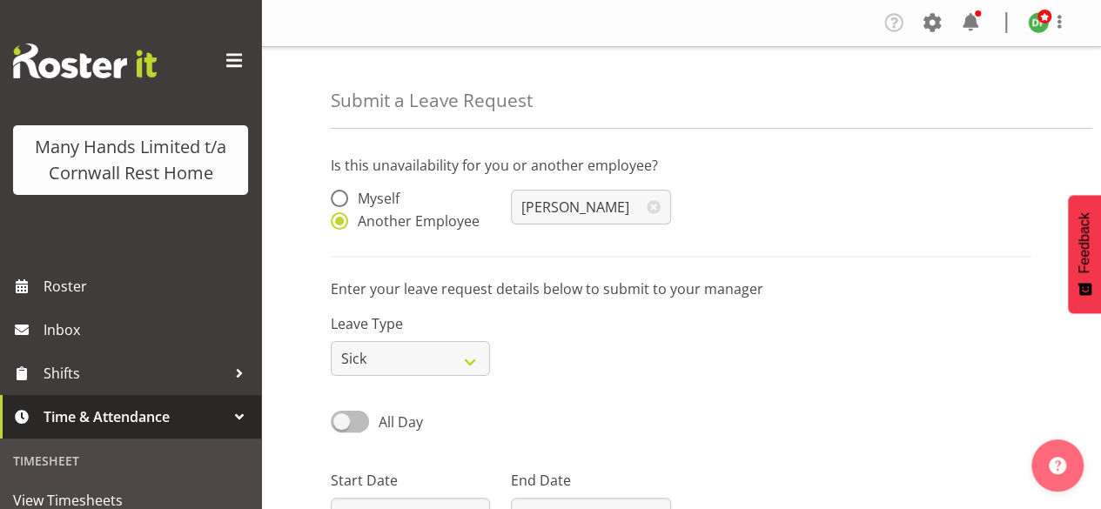
checkbox input "true"
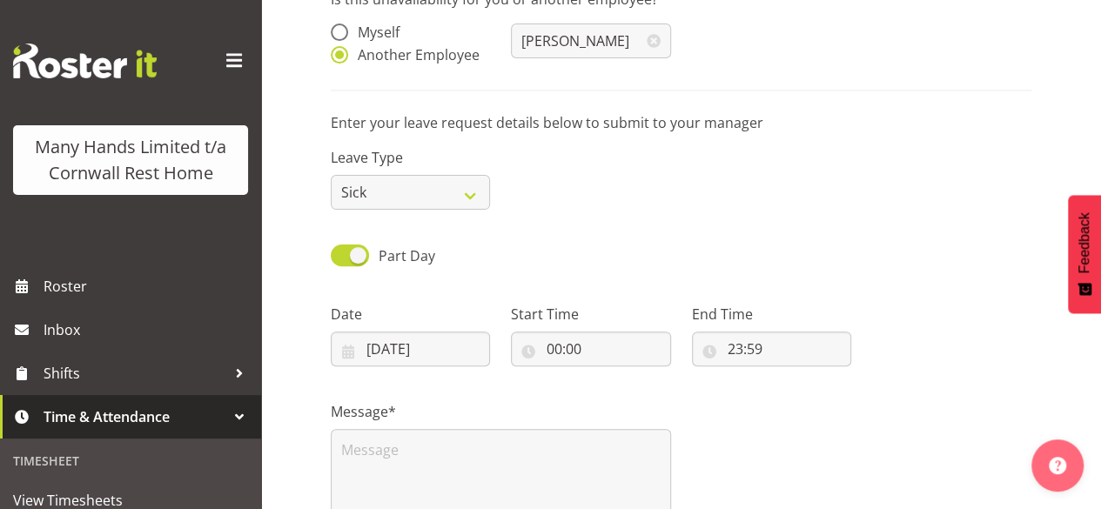
scroll to position [174, 0]
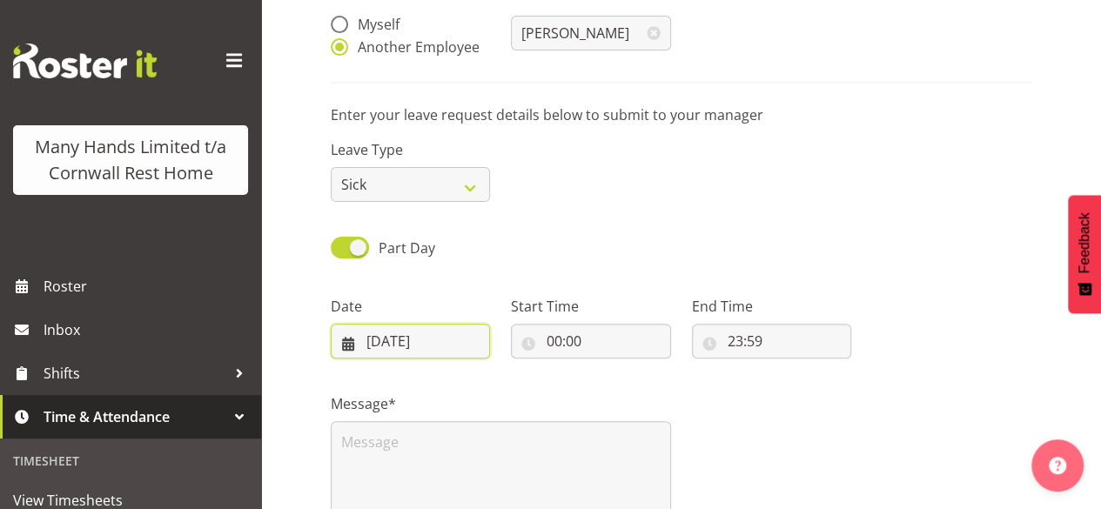
click at [353, 345] on input "20/09/2025" at bounding box center [410, 341] width 159 height 35
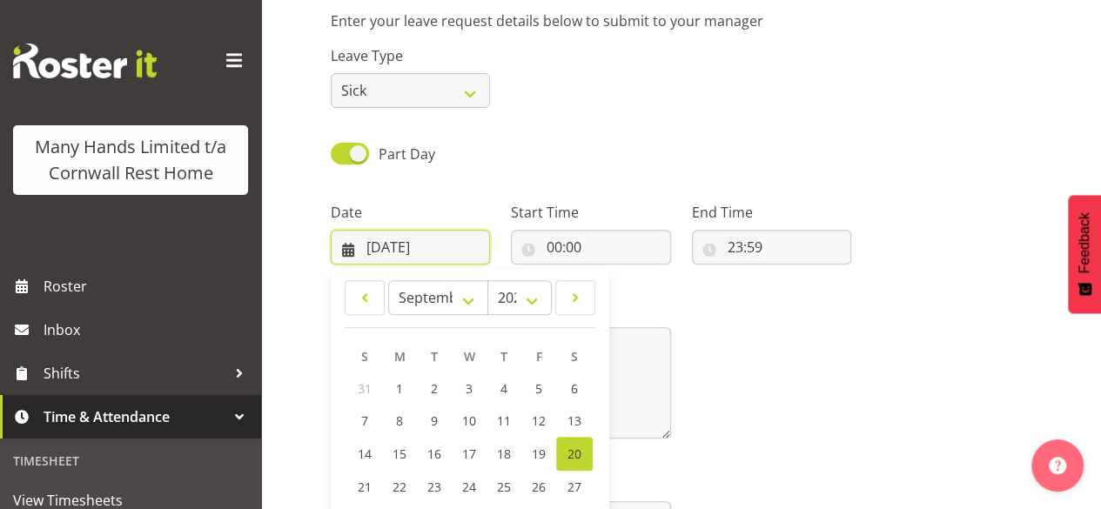
scroll to position [278, 0]
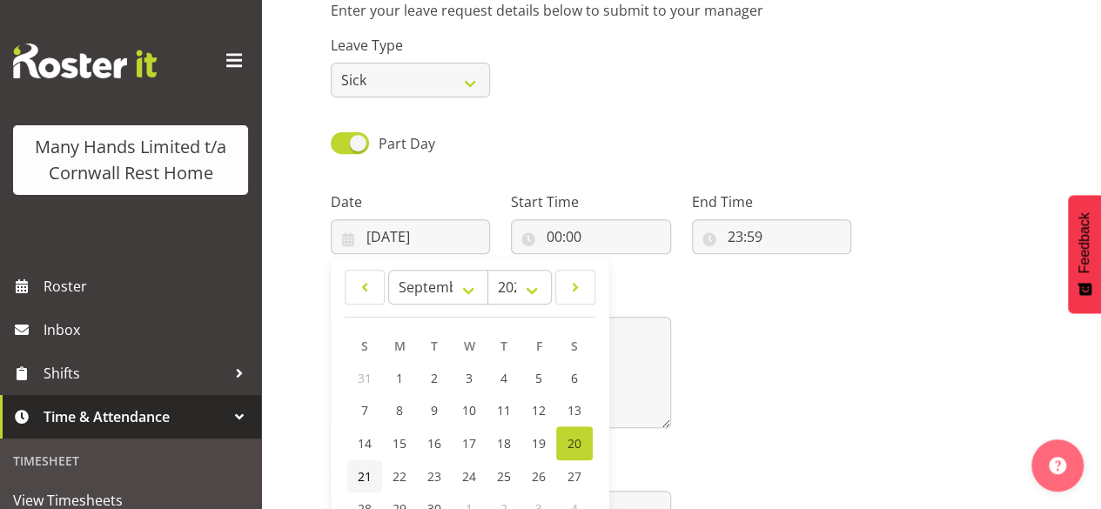
click at [362, 470] on span "21" at bounding box center [365, 476] width 14 height 17
type input "21/09/2025"
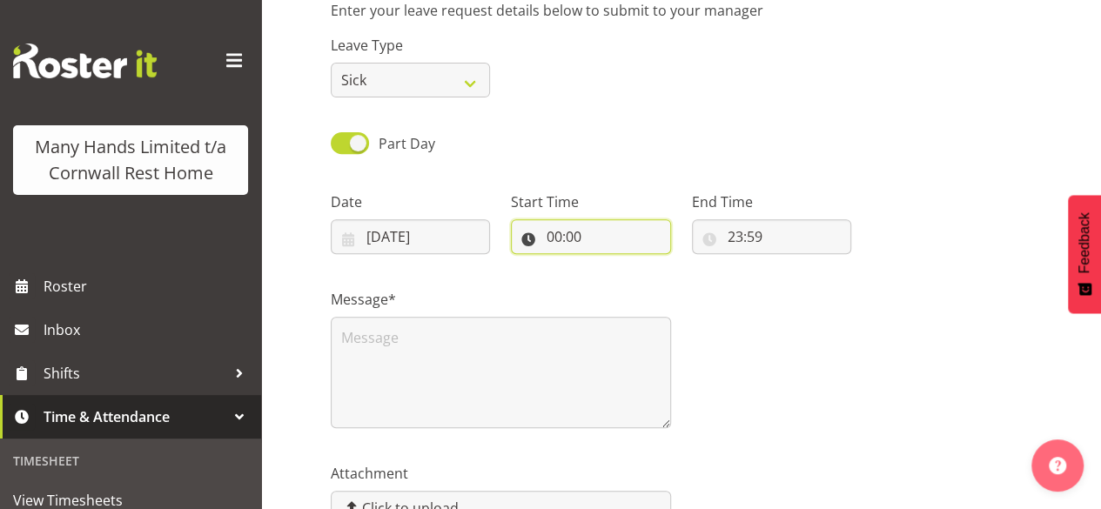
click at [550, 235] on input "00:00" at bounding box center [590, 236] width 159 height 35
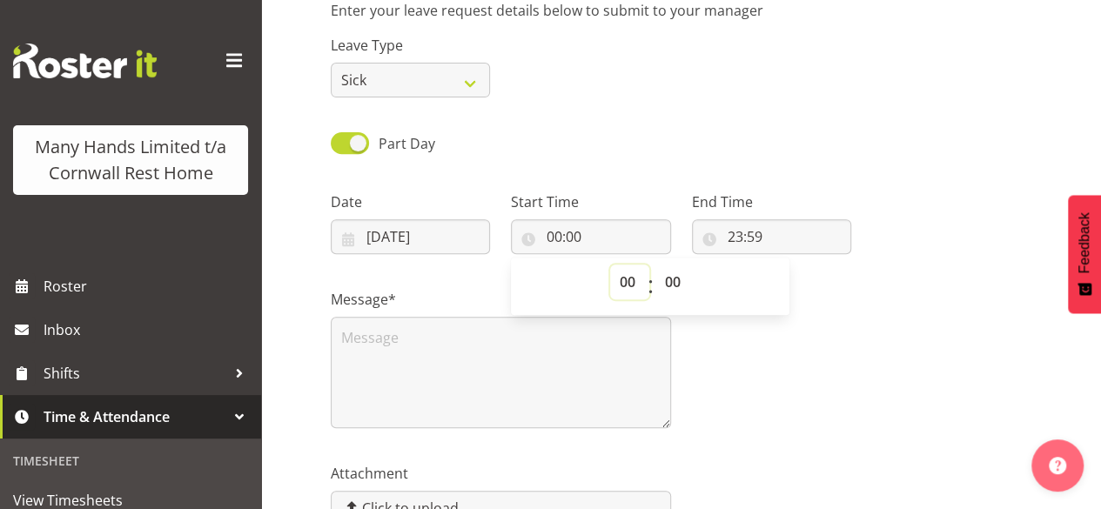
click at [623, 283] on select "00 01 02 03 04 05 06 07 08 09 10 11 12 13 14 15 16 17 18 19 20 21 22 23" at bounding box center [629, 281] width 39 height 35
select select "15"
click at [610, 264] on select "00 01 02 03 04 05 06 07 08 09 10 11 12 13 14 15 16 17 18 19 20 21 22 23" at bounding box center [629, 281] width 39 height 35
type input "15:00"
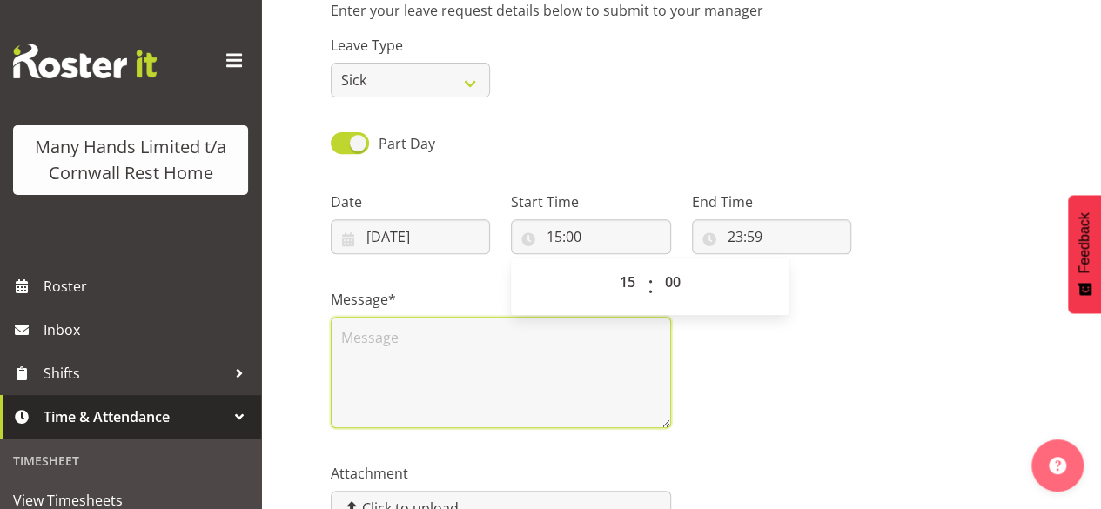
click at [405, 360] on textarea at bounding box center [501, 372] width 340 height 111
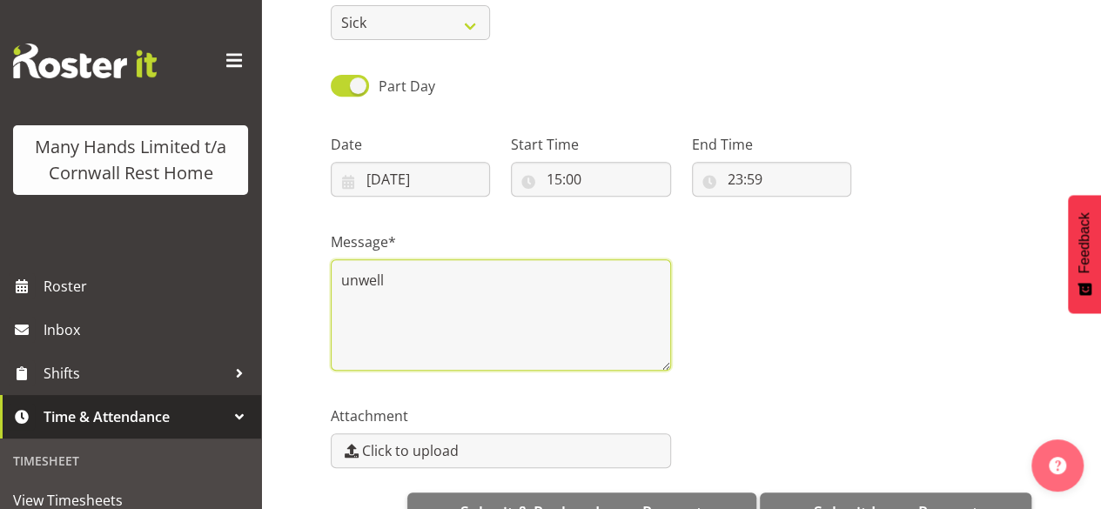
scroll to position [348, 0]
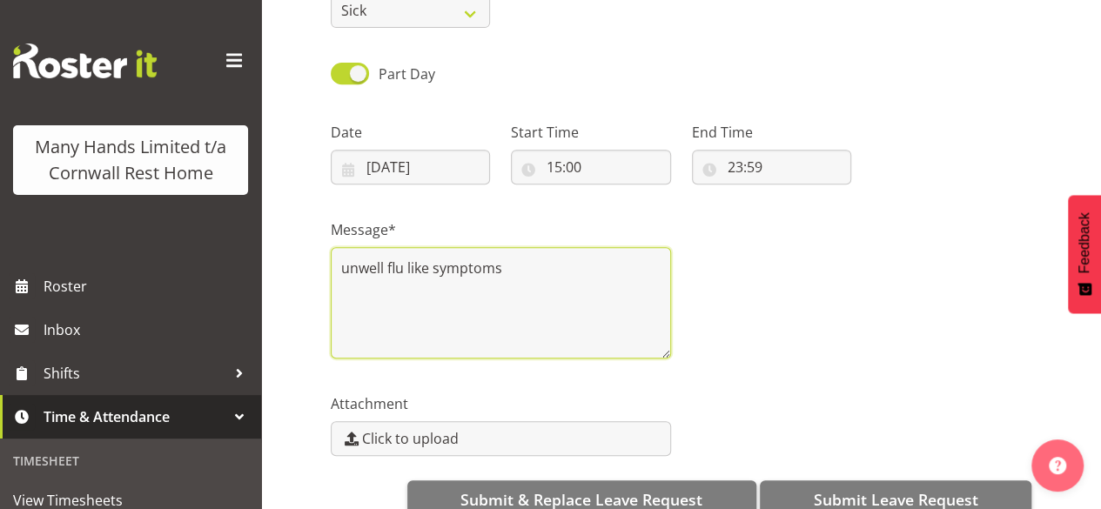
type textarea "unwell flu like symptoms"
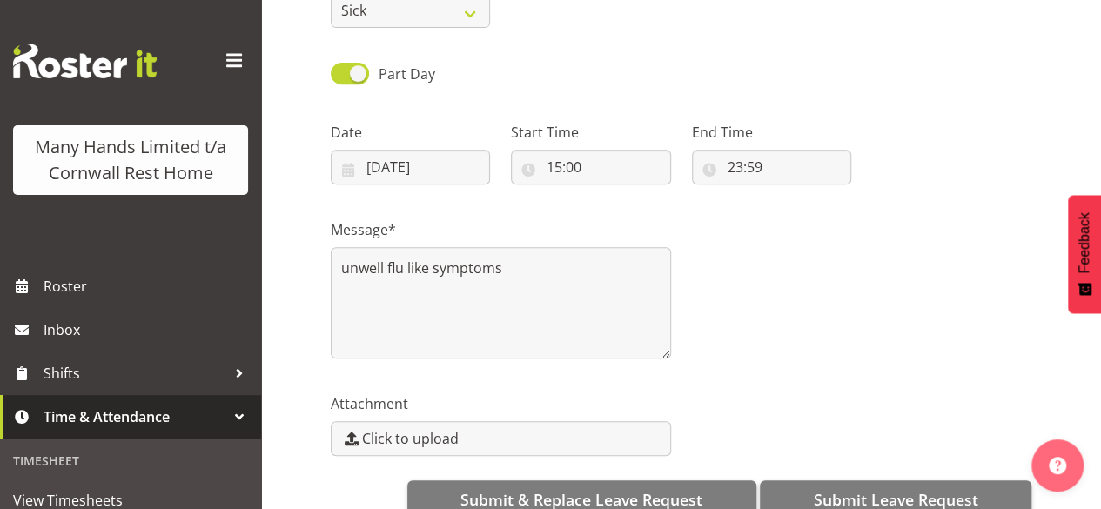
click at [1097, 492] on div "Is this unavailability for you or another employee? Myself Another Employee Toc…" at bounding box center [716, 163] width 770 height 738
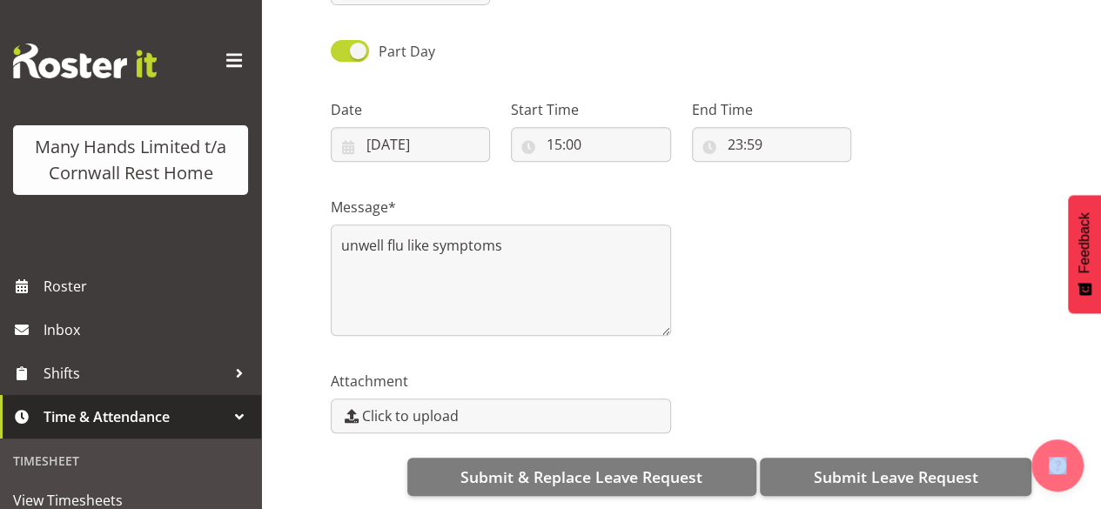
scroll to position [383, 0]
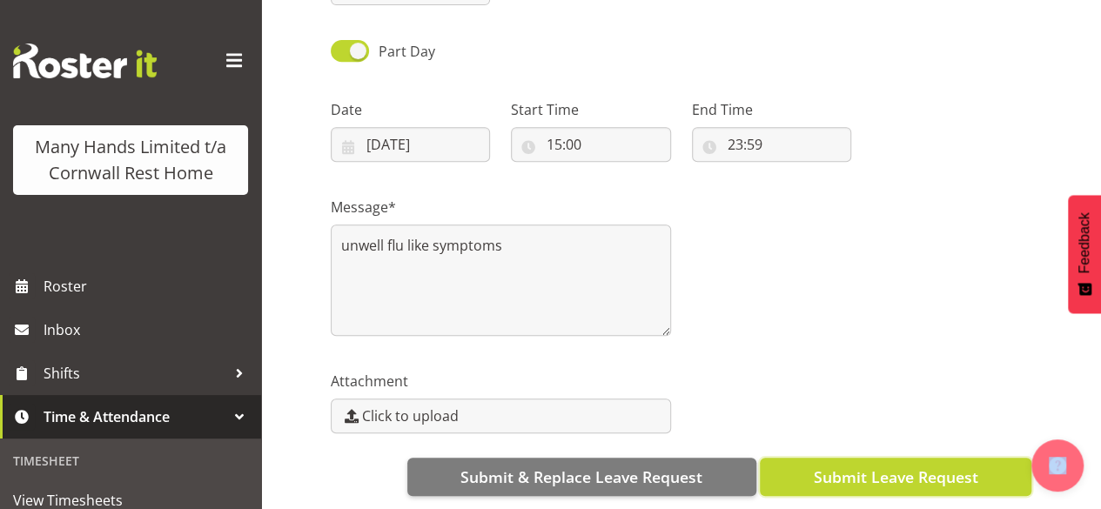
click at [943, 465] on span "Submit Leave Request" at bounding box center [895, 476] width 164 height 23
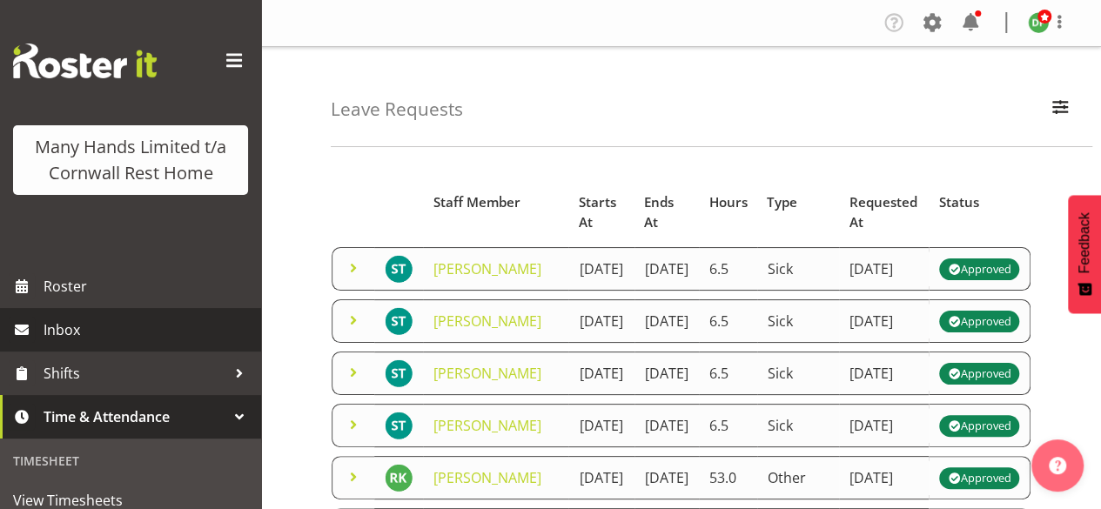
click at [77, 343] on span "Inbox" at bounding box center [148, 330] width 209 height 26
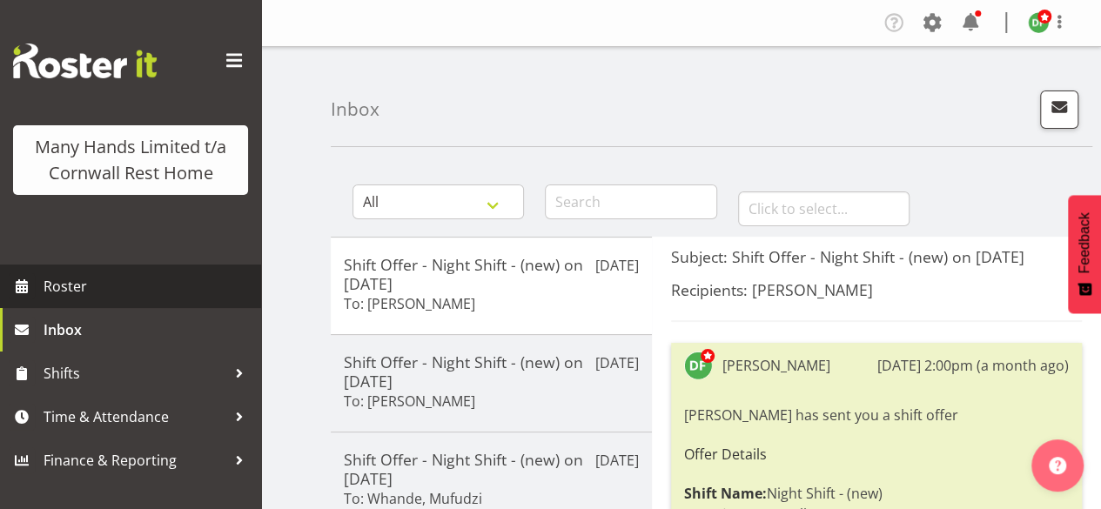
click at [65, 286] on span "Roster" at bounding box center [148, 286] width 209 height 26
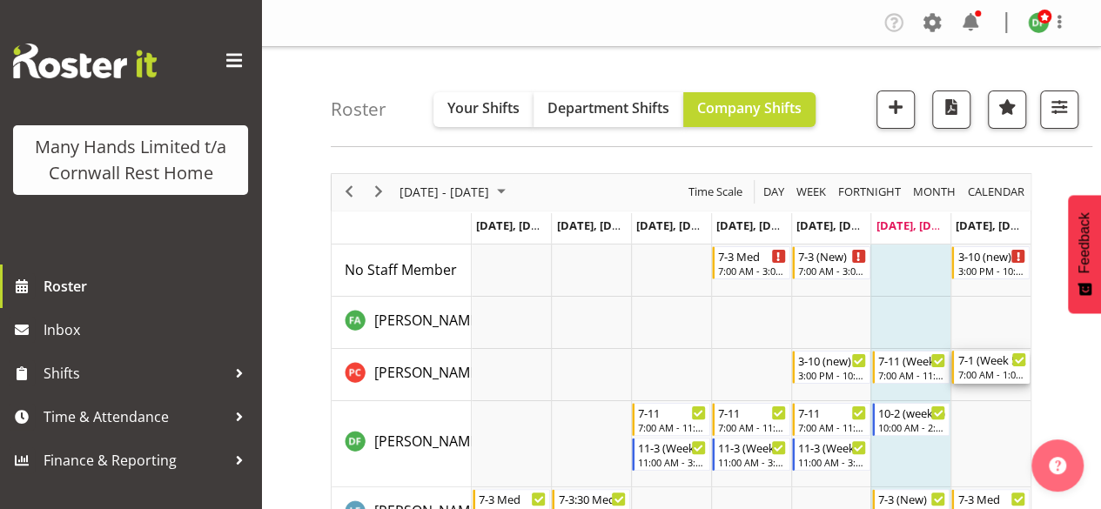
click at [994, 360] on div "7-1 (Week 5 Sun)" at bounding box center [991, 359] width 69 height 17
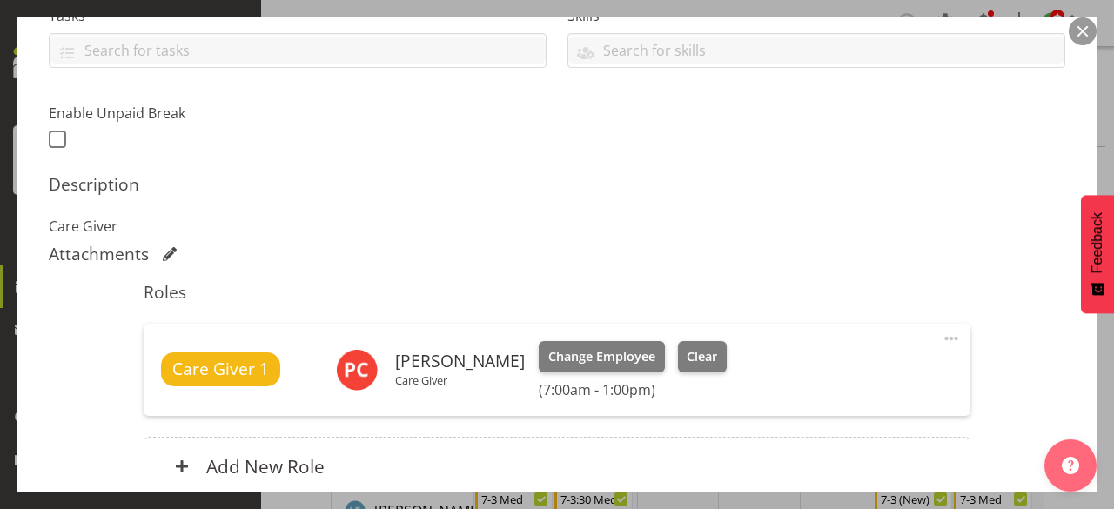
scroll to position [435, 0]
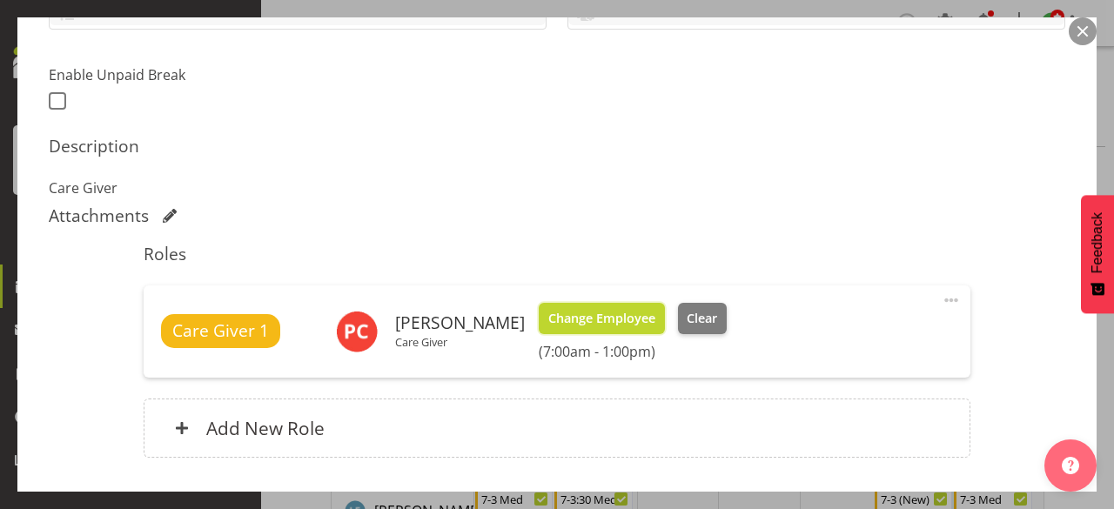
click at [626, 311] on span "Change Employee" at bounding box center [601, 318] width 107 height 19
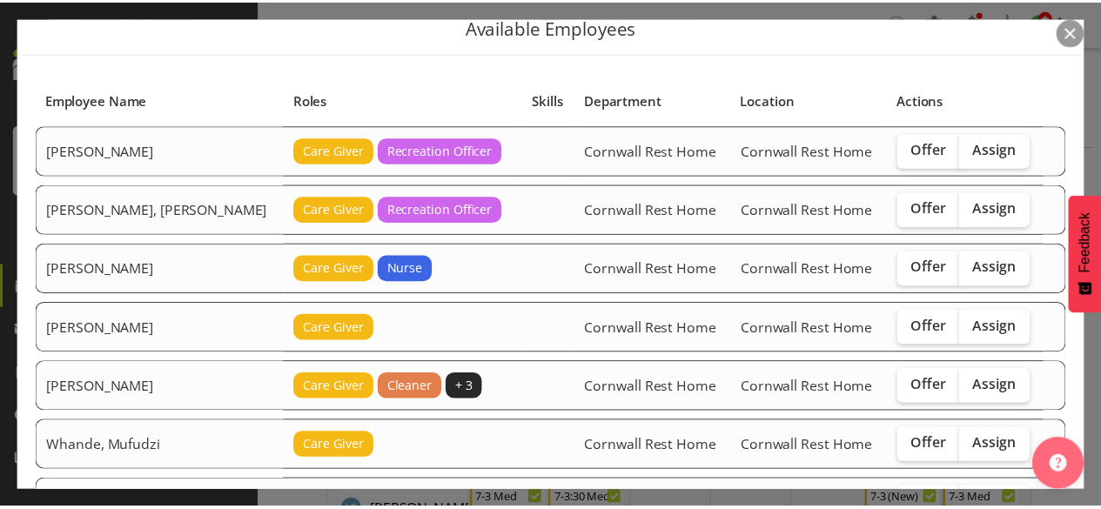
scroll to position [0, 0]
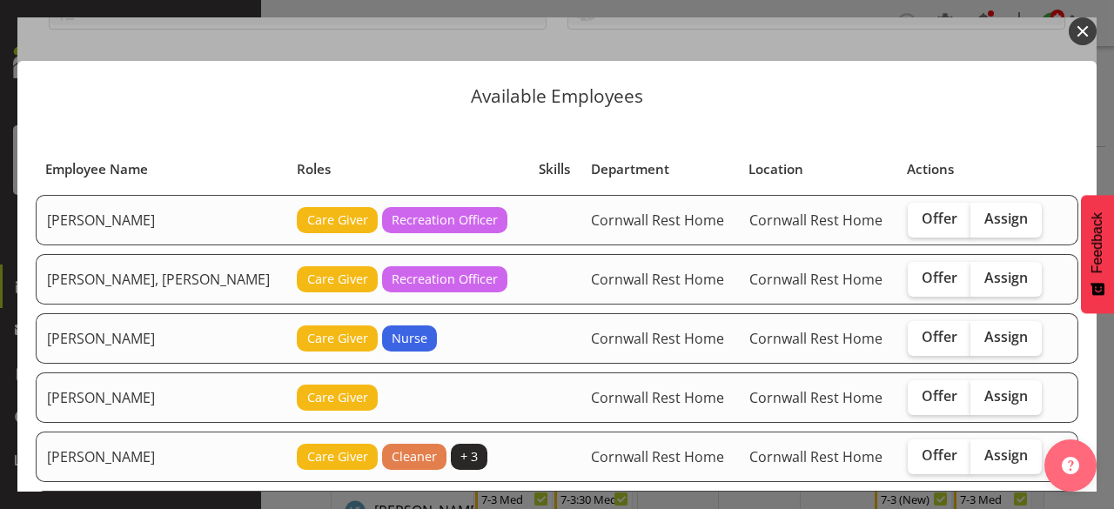
click at [1076, 30] on button "button" at bounding box center [1082, 31] width 28 height 28
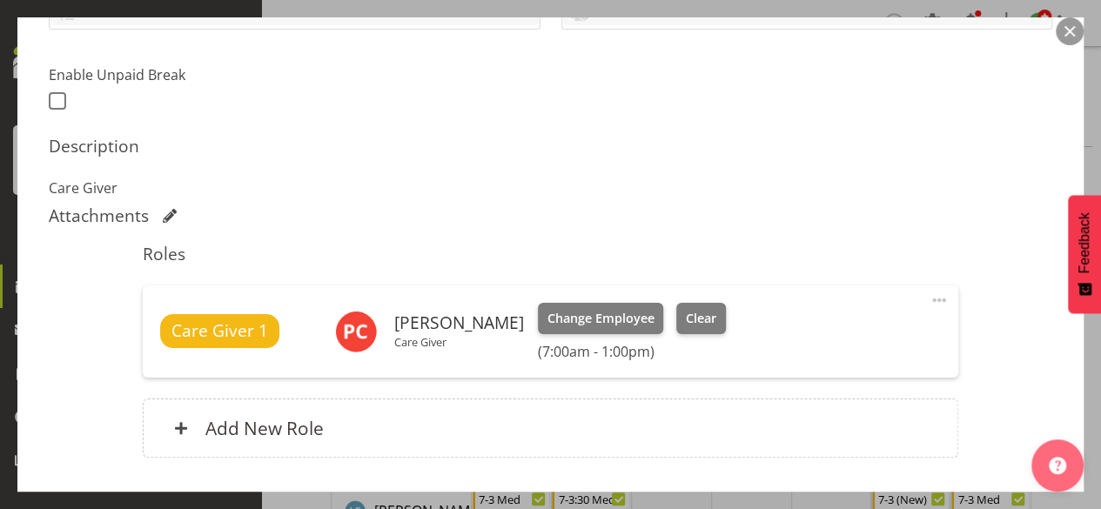
click at [1064, 27] on button "button" at bounding box center [1069, 31] width 28 height 28
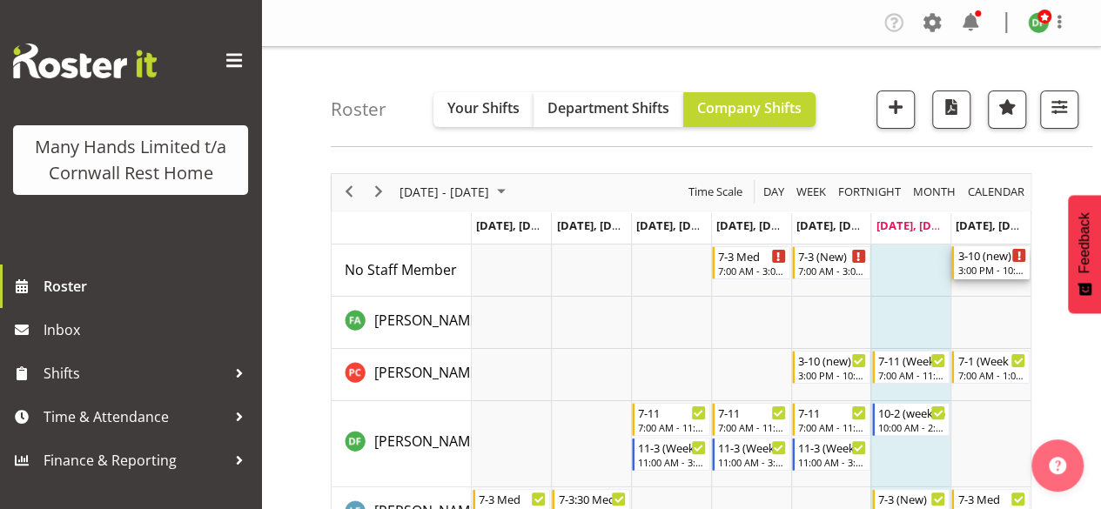
click at [973, 256] on div "3-10 (new)" at bounding box center [991, 254] width 69 height 17
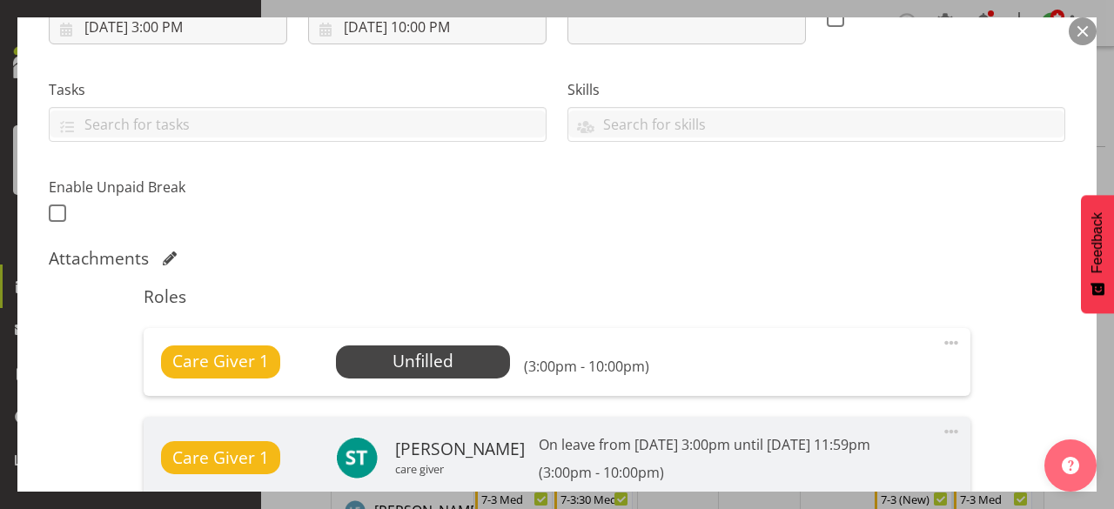
scroll to position [348, 0]
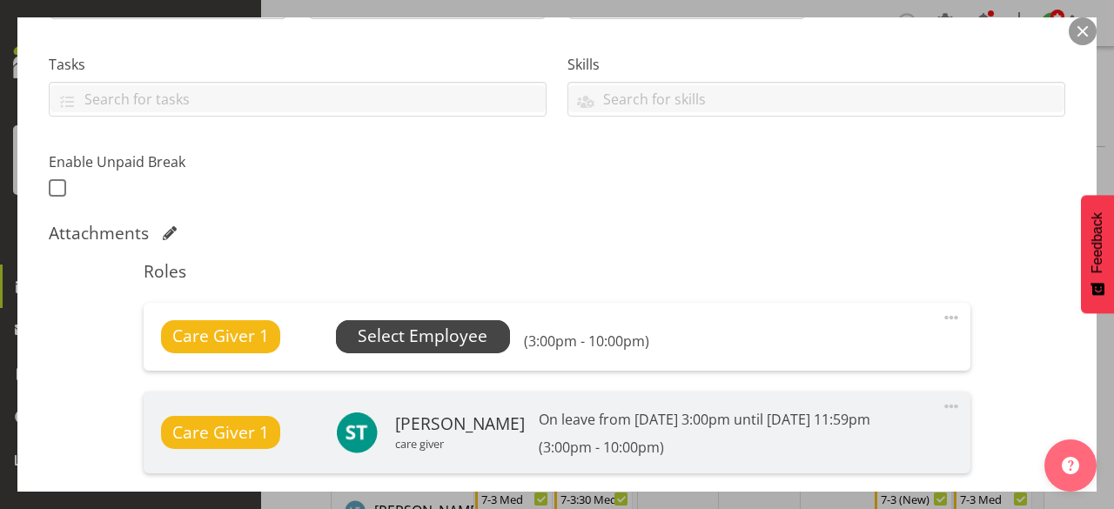
click at [390, 337] on span "Select Employee" at bounding box center [423, 336] width 130 height 25
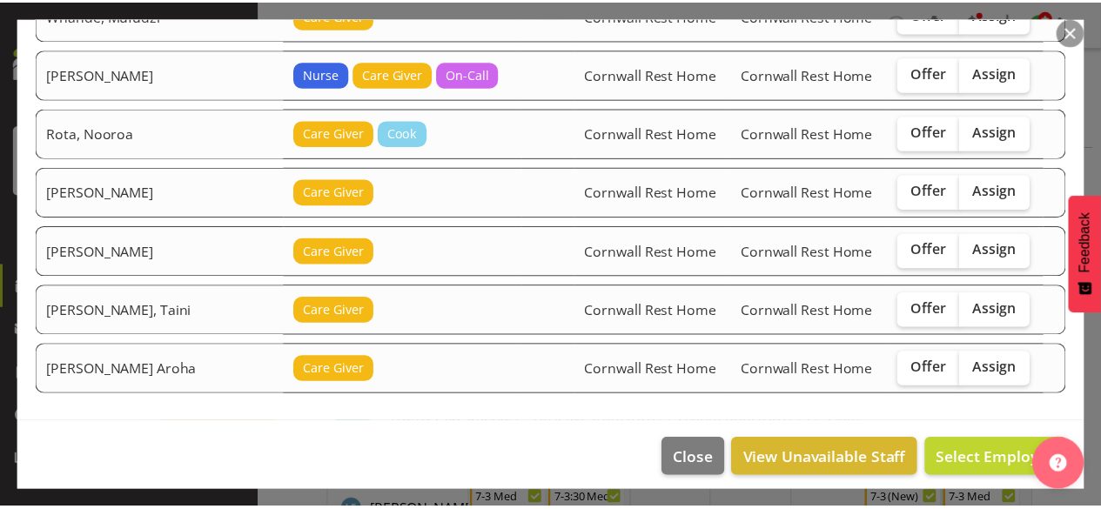
scroll to position [622, 0]
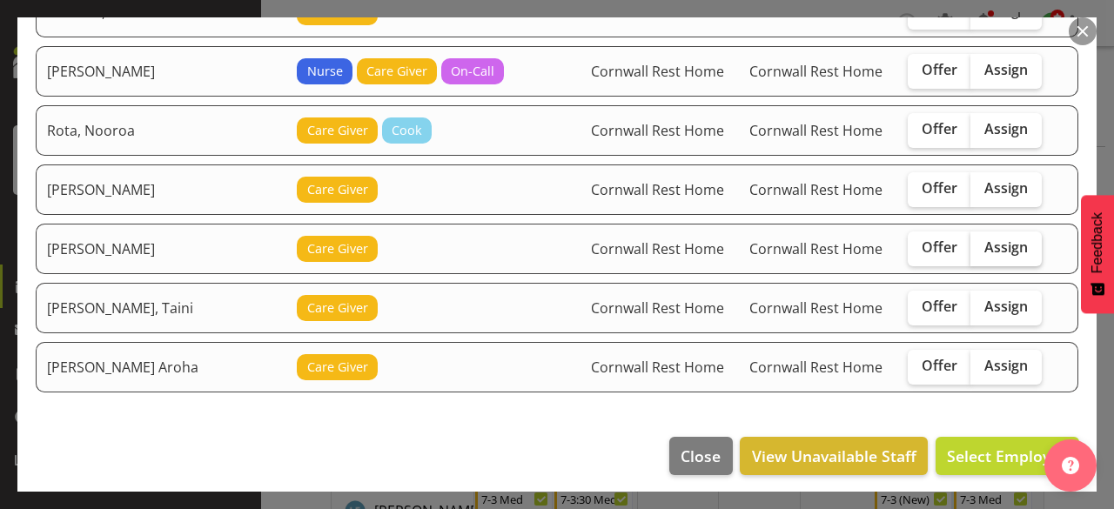
click at [988, 246] on span "Assign" at bounding box center [1006, 246] width 44 height 17
click at [981, 246] on input "Assign" at bounding box center [975, 247] width 11 height 11
checkbox input "true"
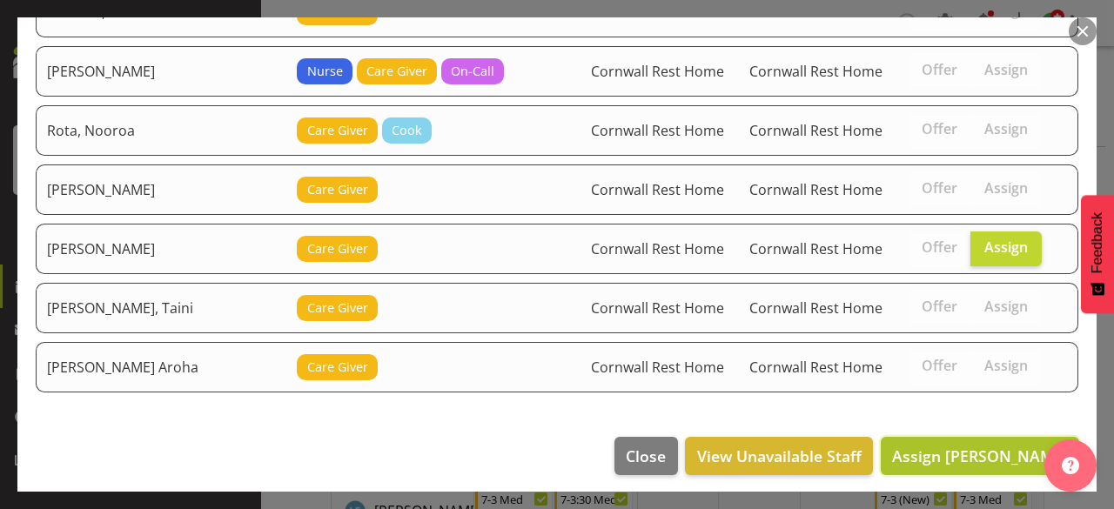
click at [1011, 451] on span "Assign [PERSON_NAME]" at bounding box center [980, 455] width 176 height 21
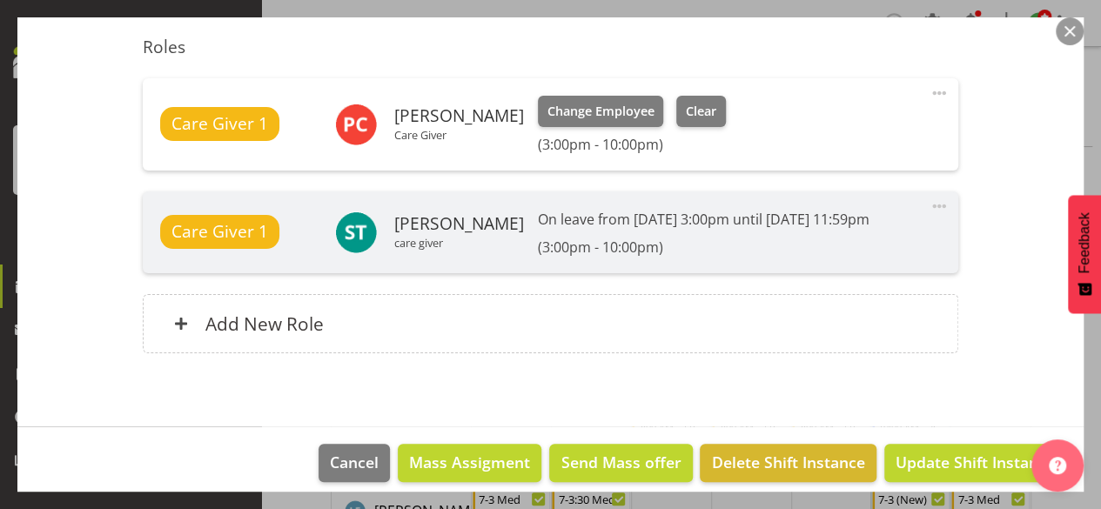
scroll to position [586, 0]
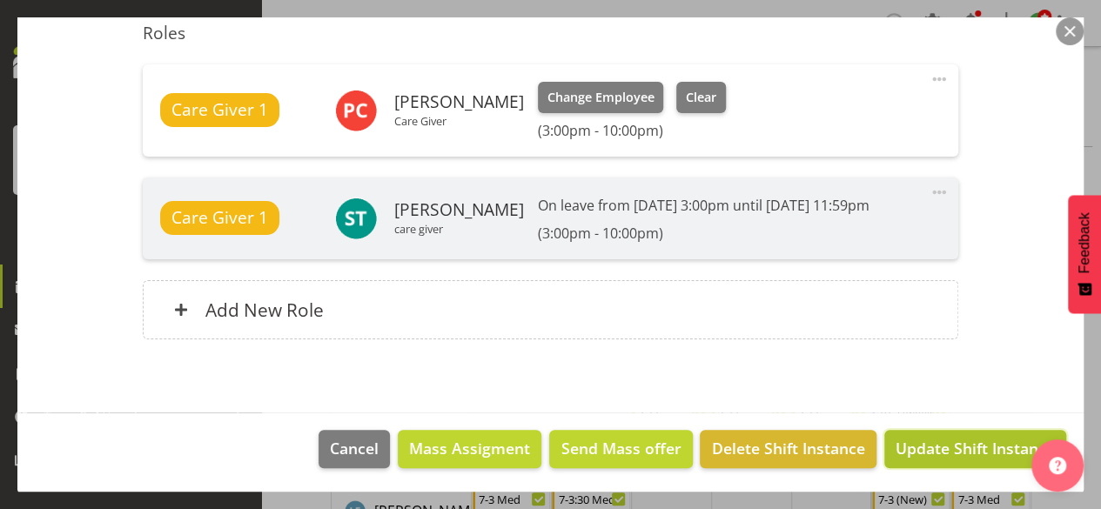
click at [963, 443] on span "Update Shift Instance" at bounding box center [974, 448] width 159 height 23
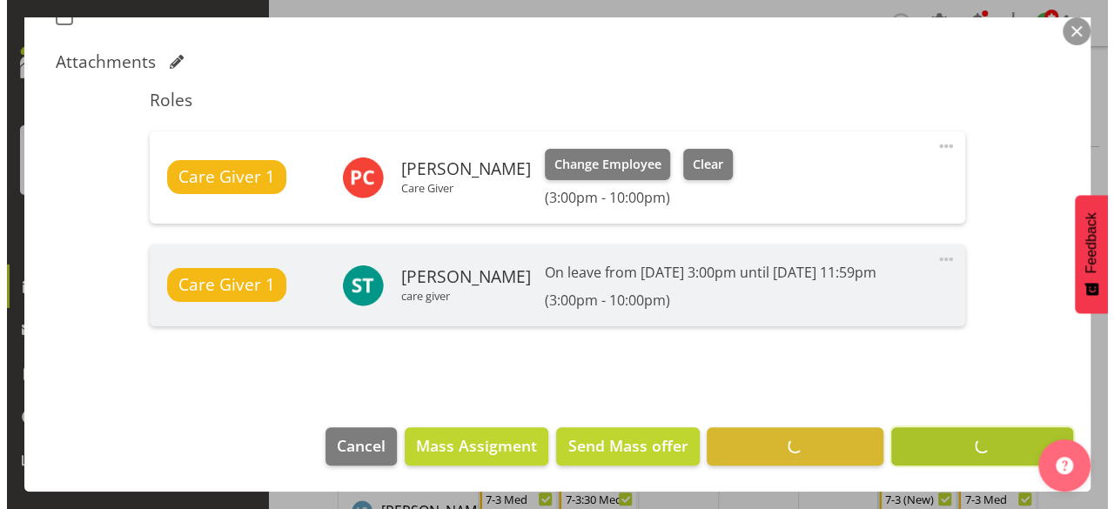
scroll to position [517, 0]
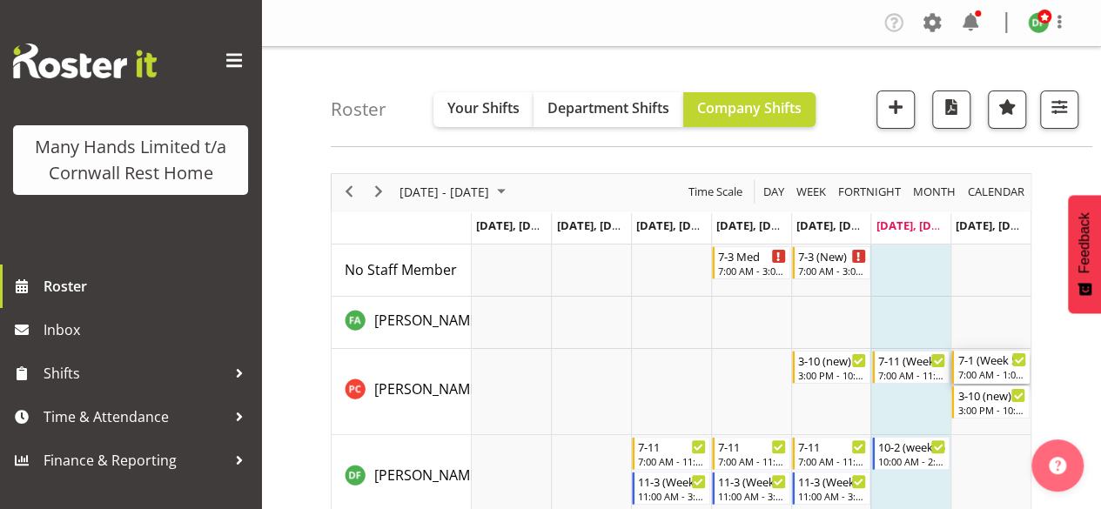
click at [1006, 358] on div "7-1 (Week 5 Sun)" at bounding box center [991, 359] width 69 height 17
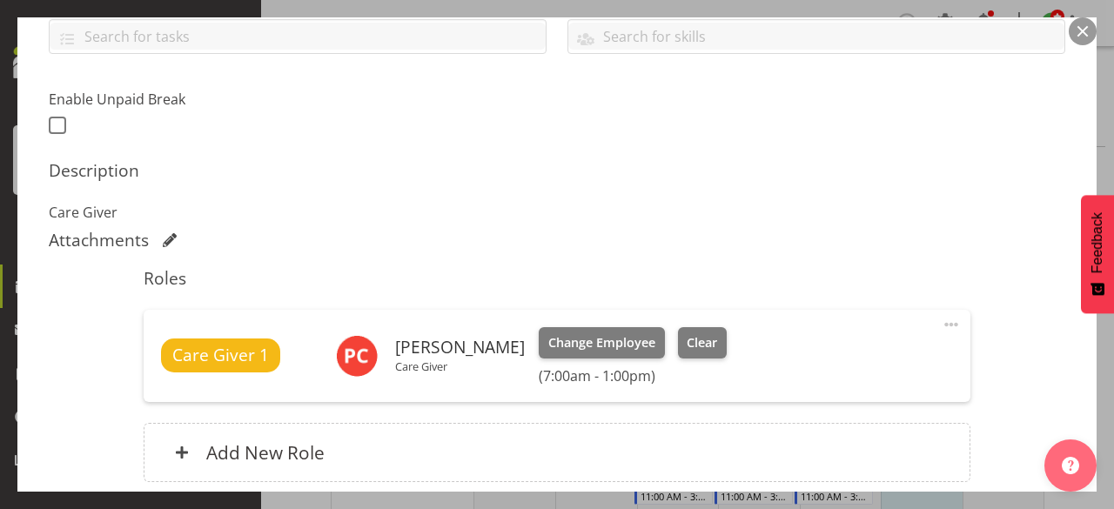
scroll to position [435, 0]
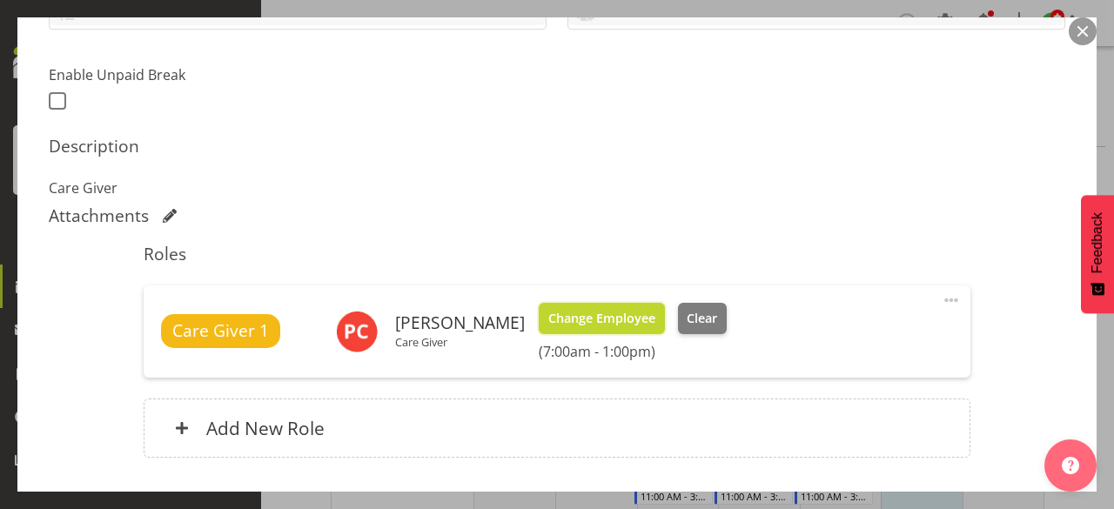
click at [592, 317] on span "Change Employee" at bounding box center [601, 318] width 107 height 19
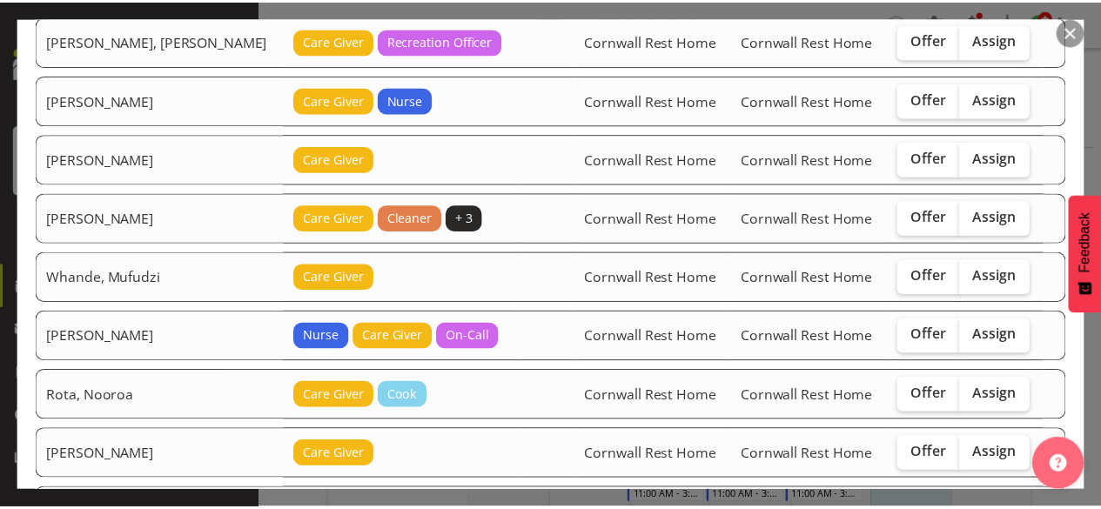
scroll to position [70, 0]
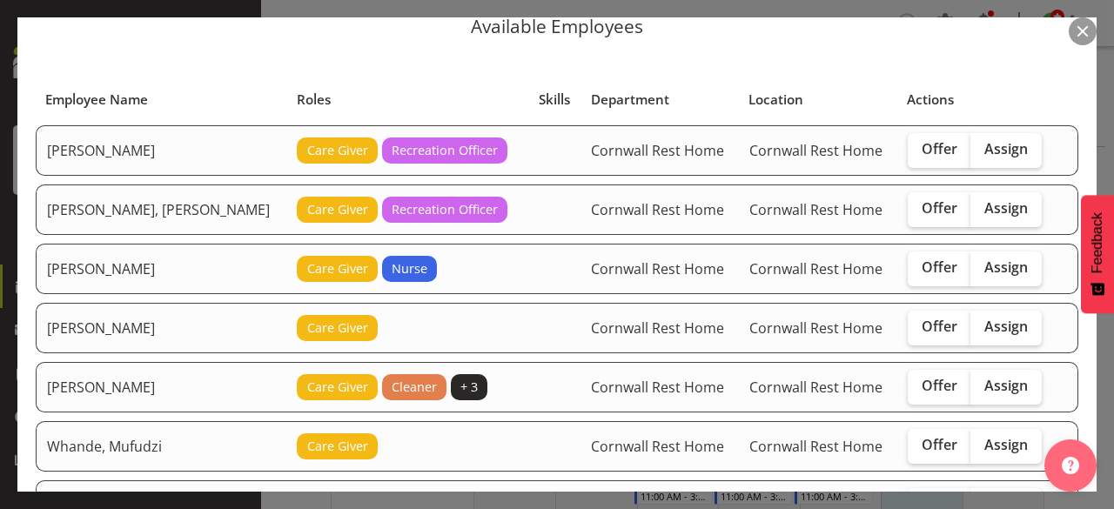
click at [1089, 30] on button "button" at bounding box center [1082, 31] width 28 height 28
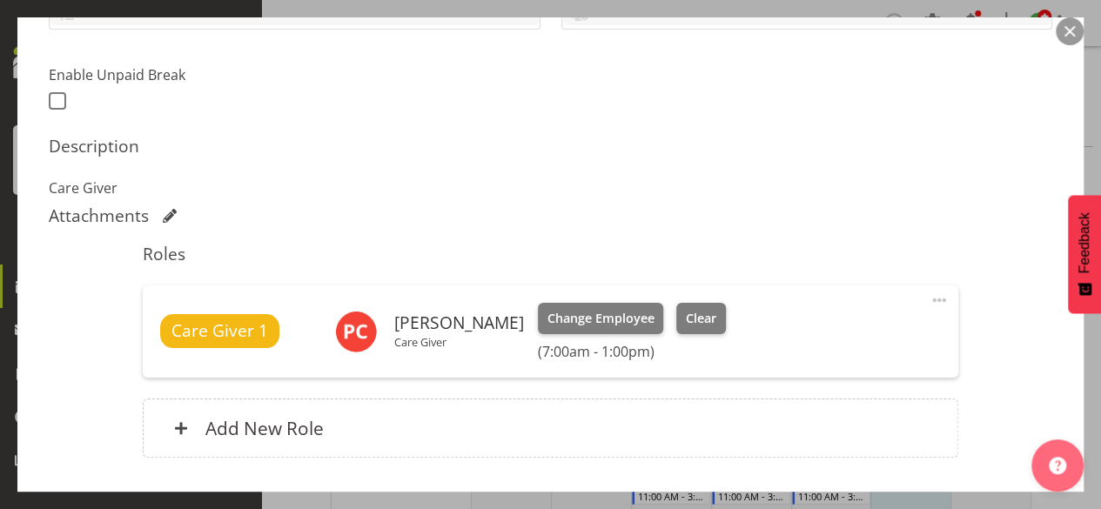
click at [1072, 29] on button "button" at bounding box center [1069, 31] width 28 height 28
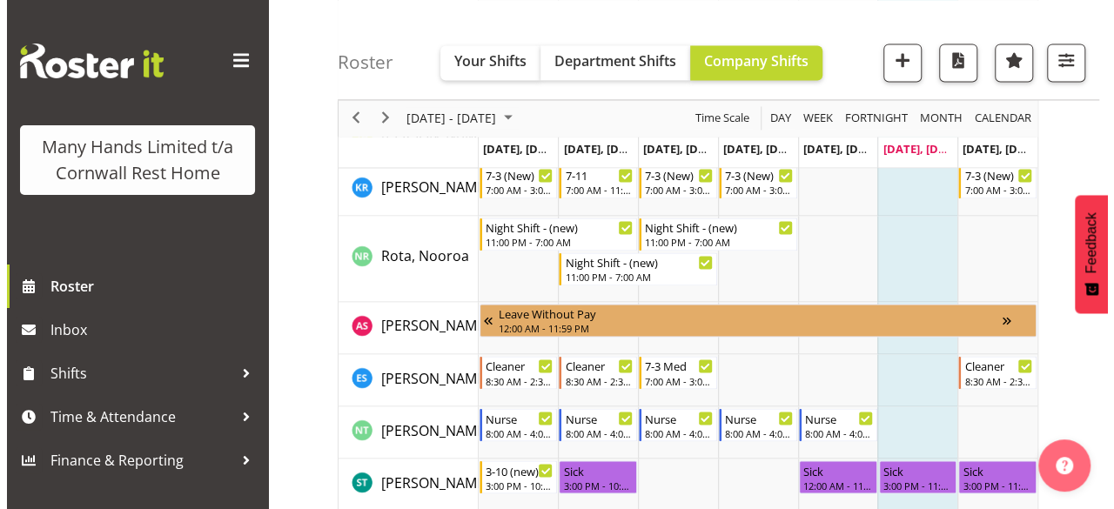
scroll to position [1305, 0]
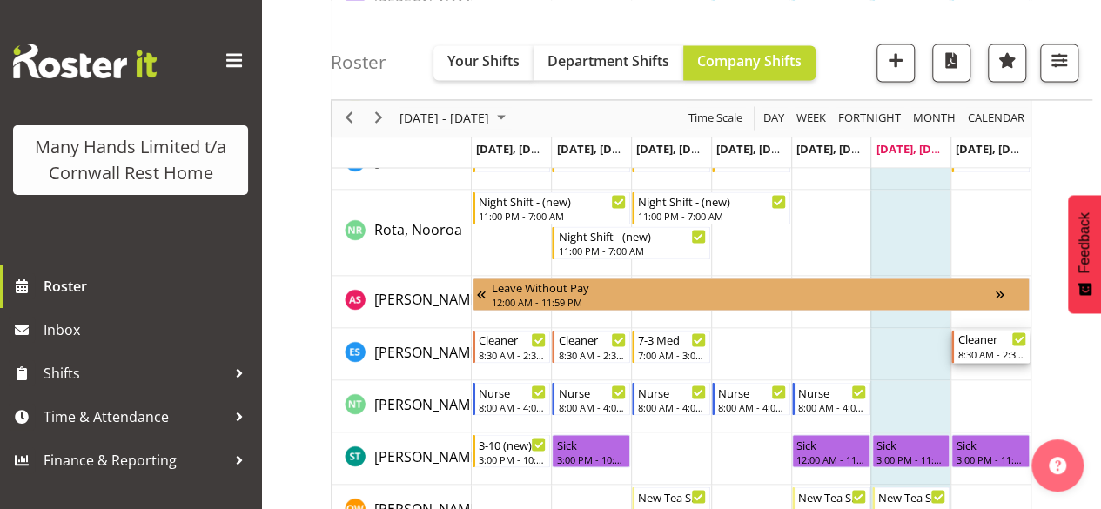
click at [980, 348] on div "8:30 AM - 2:30 PM" at bounding box center [991, 353] width 69 height 14
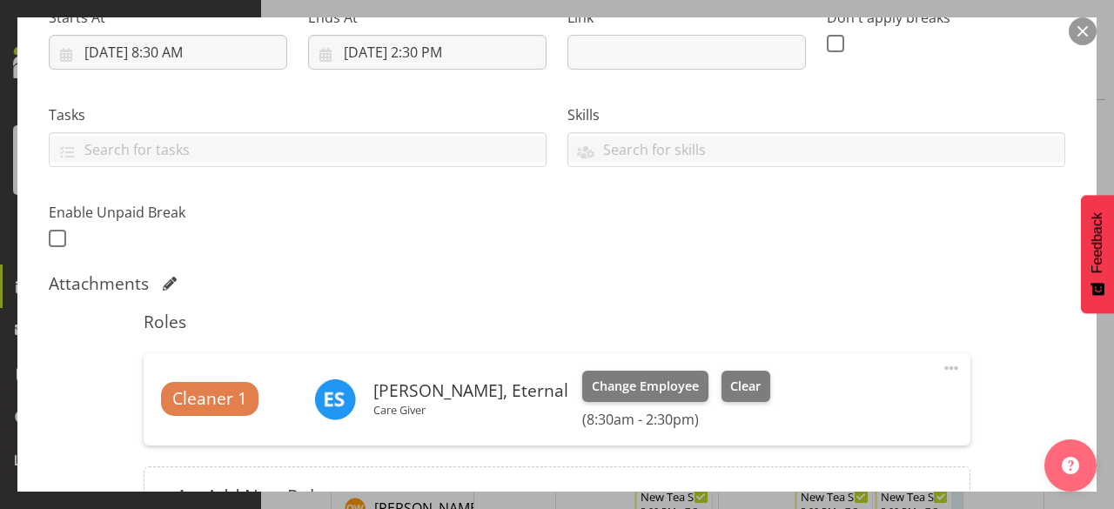
scroll to position [348, 0]
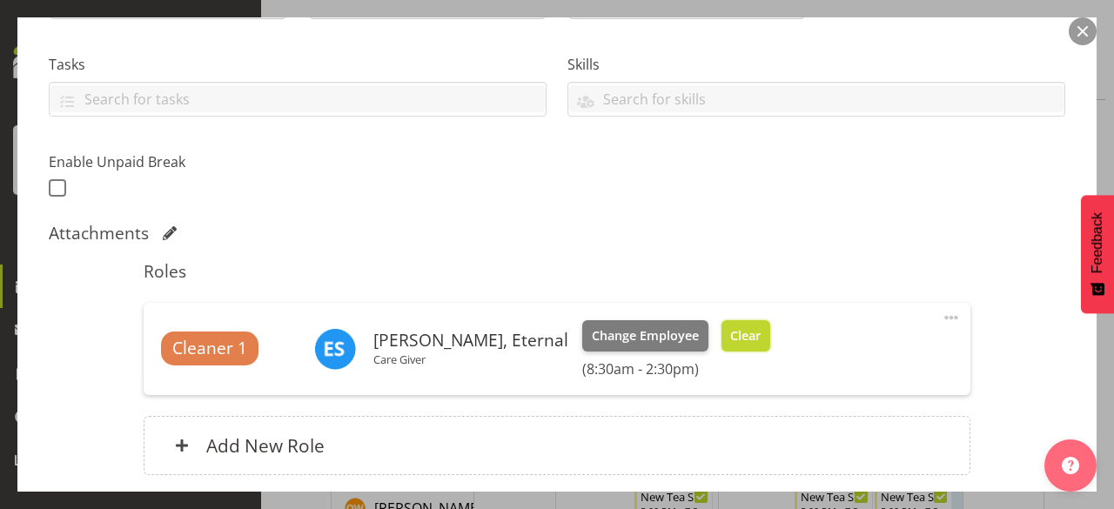
click at [730, 331] on span "Clear" at bounding box center [745, 335] width 30 height 19
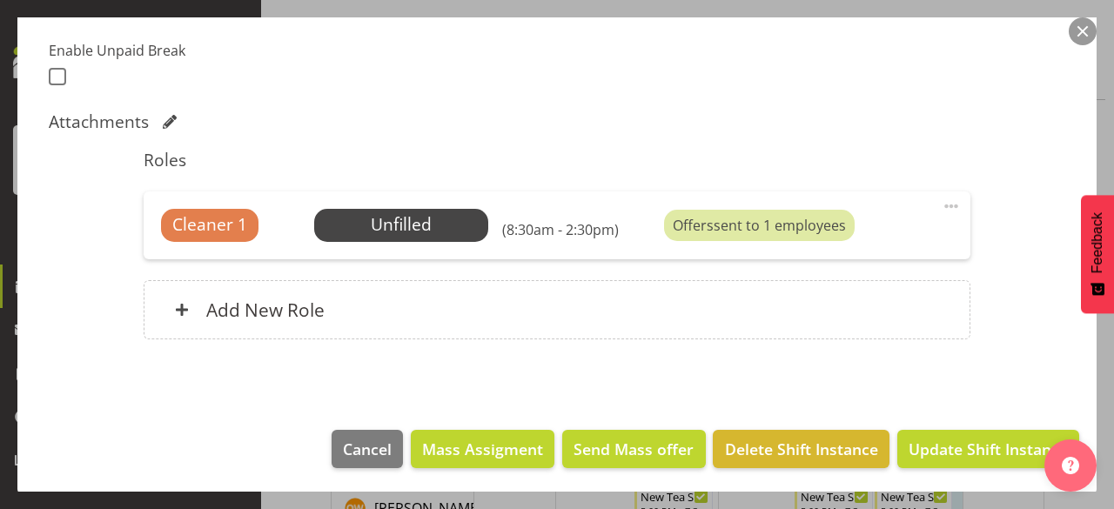
scroll to position [459, 0]
click at [968, 443] on span "Update Shift Instance" at bounding box center [987, 449] width 159 height 23
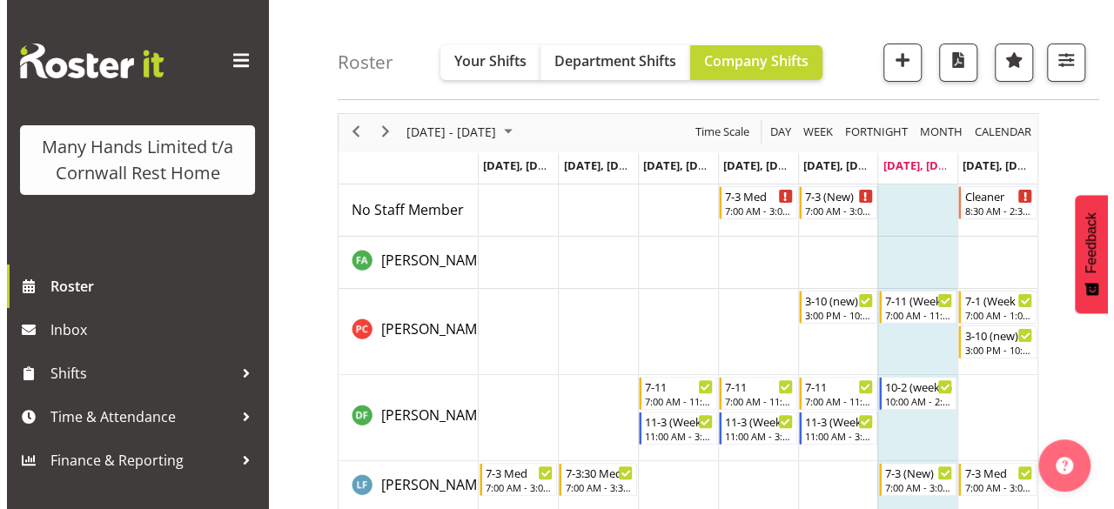
scroll to position [57, 0]
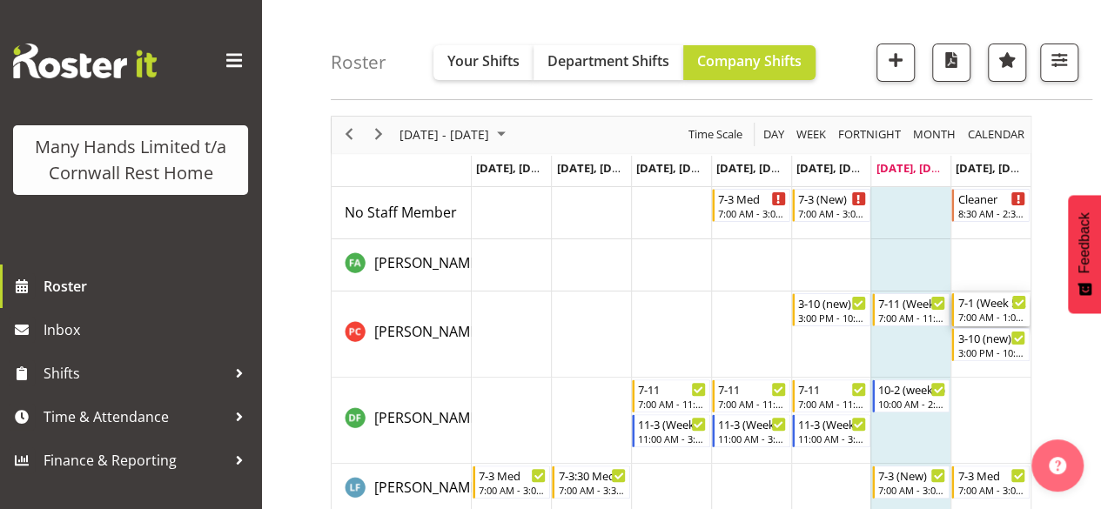
click at [989, 302] on div "7-1 (Week 5 Sun)" at bounding box center [991, 301] width 69 height 17
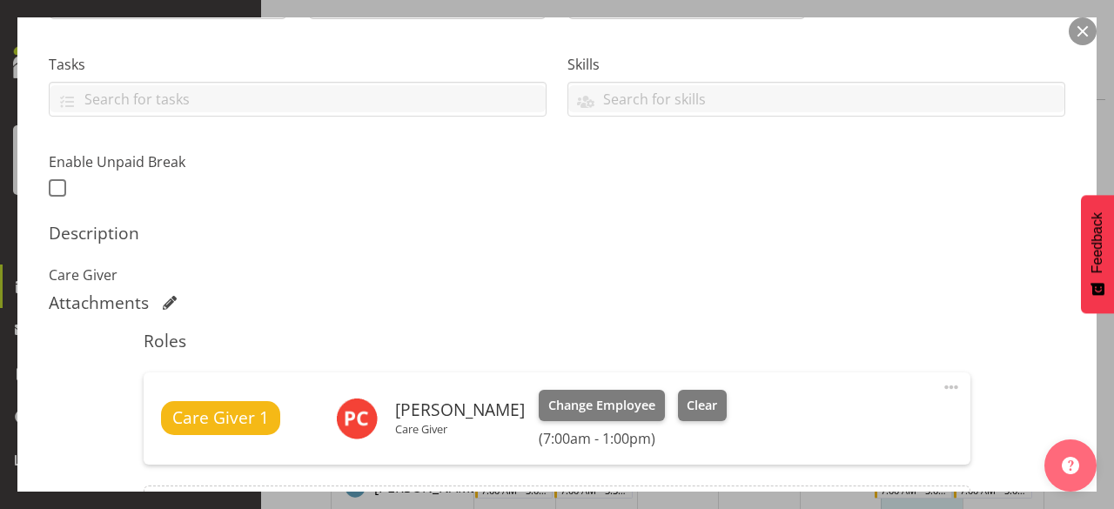
scroll to position [435, 0]
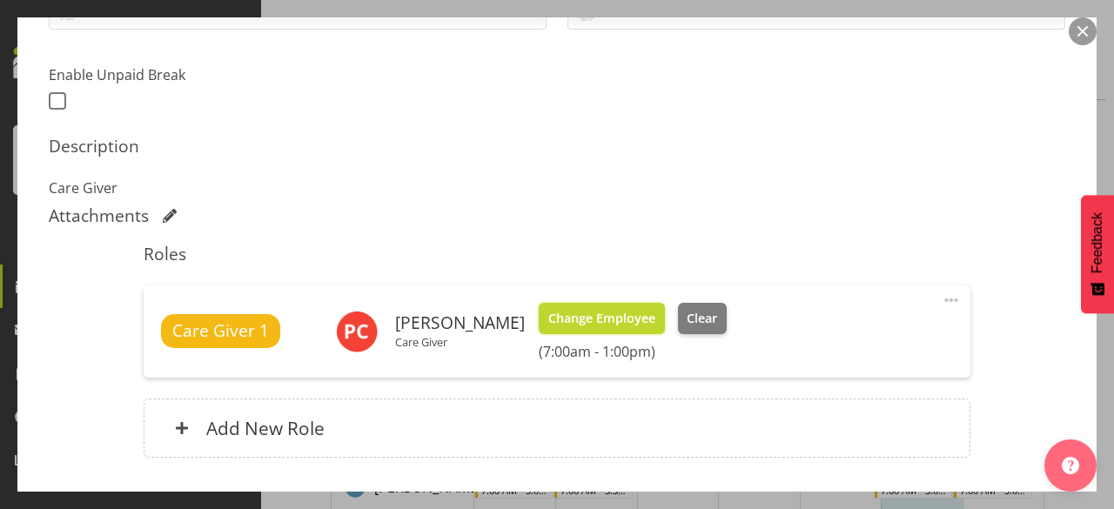
click at [609, 311] on span "Change Employee" at bounding box center [601, 318] width 107 height 19
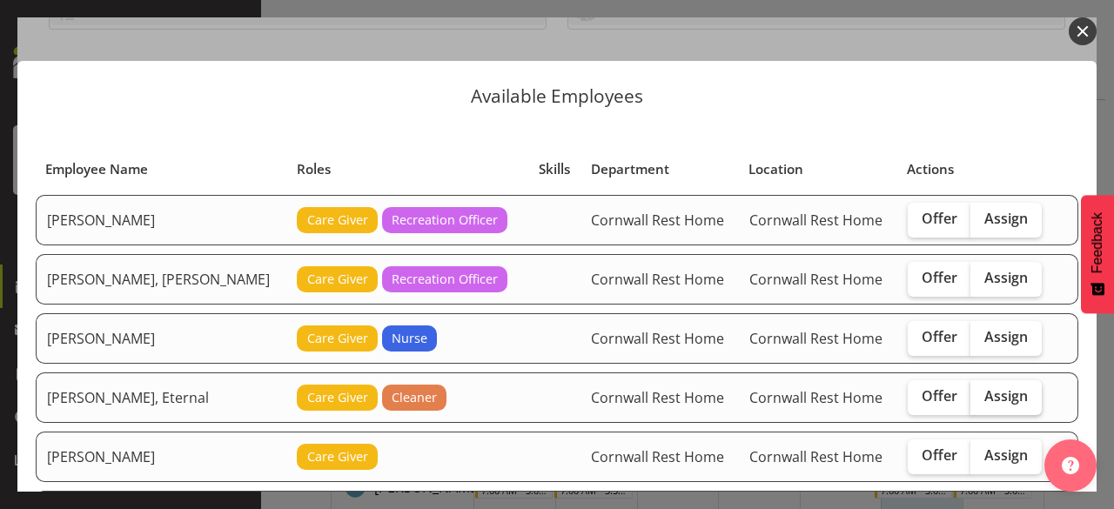
click at [984, 391] on span "Assign" at bounding box center [1006, 395] width 44 height 17
click at [971, 391] on input "Assign" at bounding box center [975, 396] width 11 height 11
checkbox input "true"
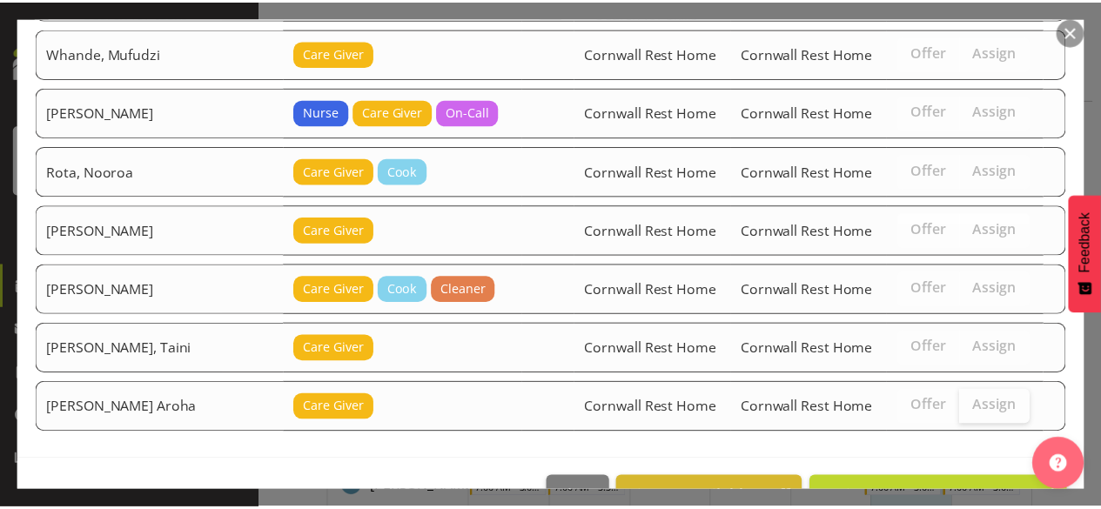
scroll to position [564, 0]
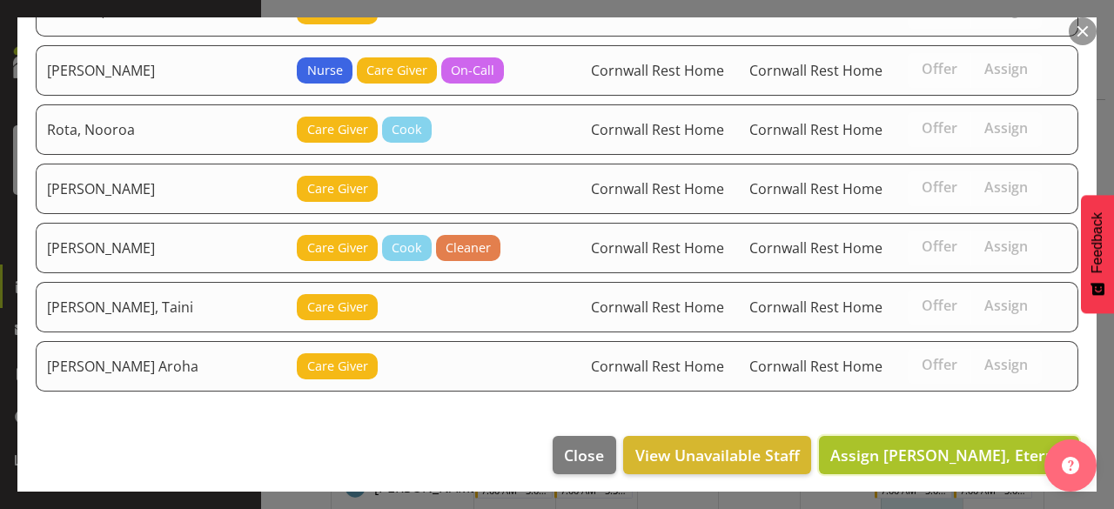
click at [978, 447] on span "Assign [PERSON_NAME], Eternal" at bounding box center [949, 455] width 238 height 21
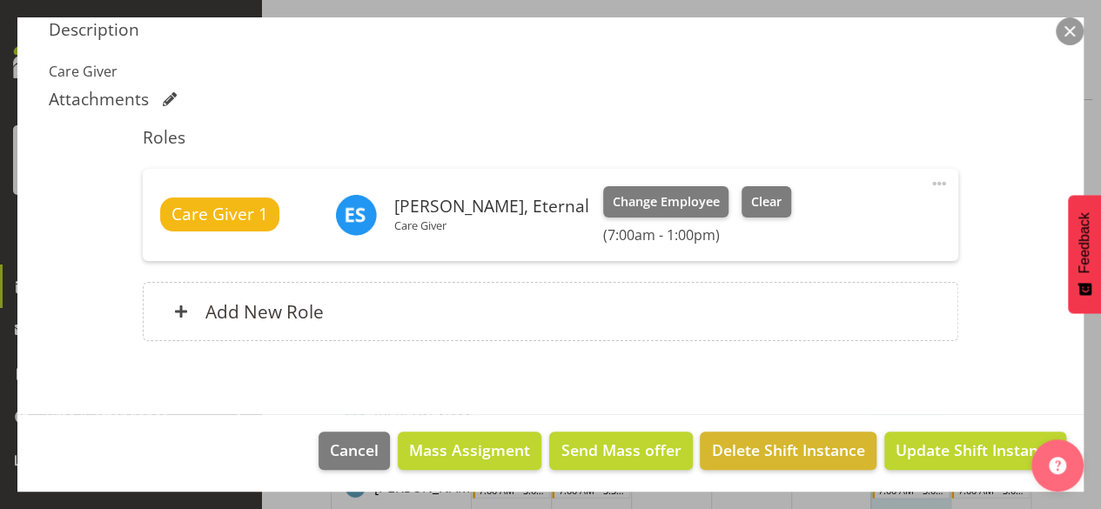
scroll to position [553, 0]
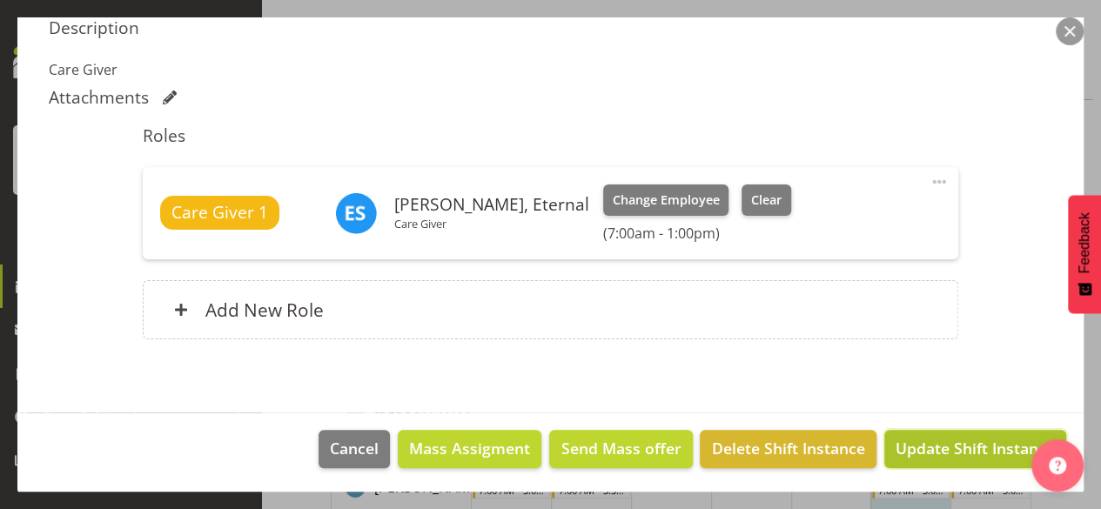
click at [961, 441] on span "Update Shift Instance" at bounding box center [974, 448] width 159 height 23
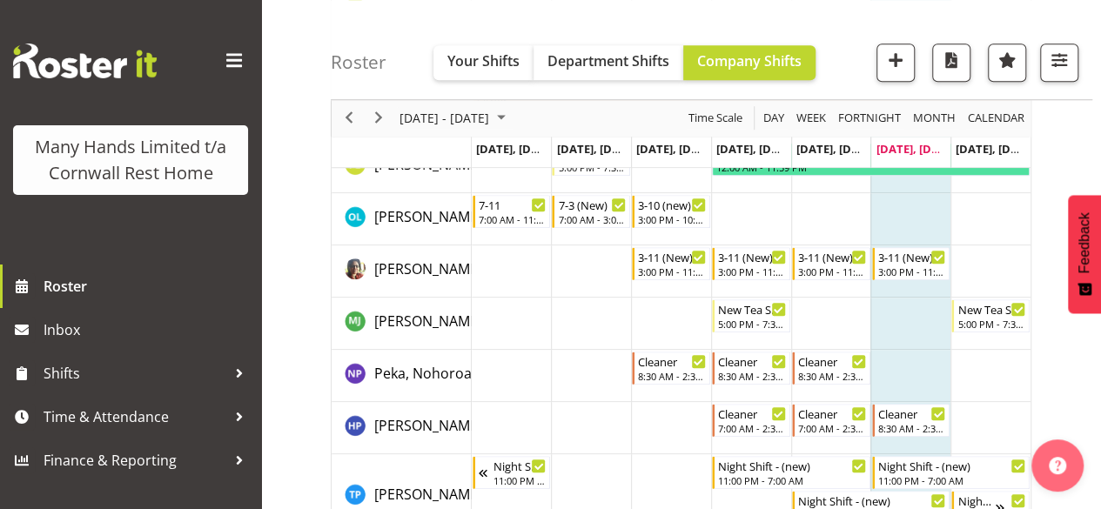
scroll to position [522, 0]
